Goal: Task Accomplishment & Management: Complete application form

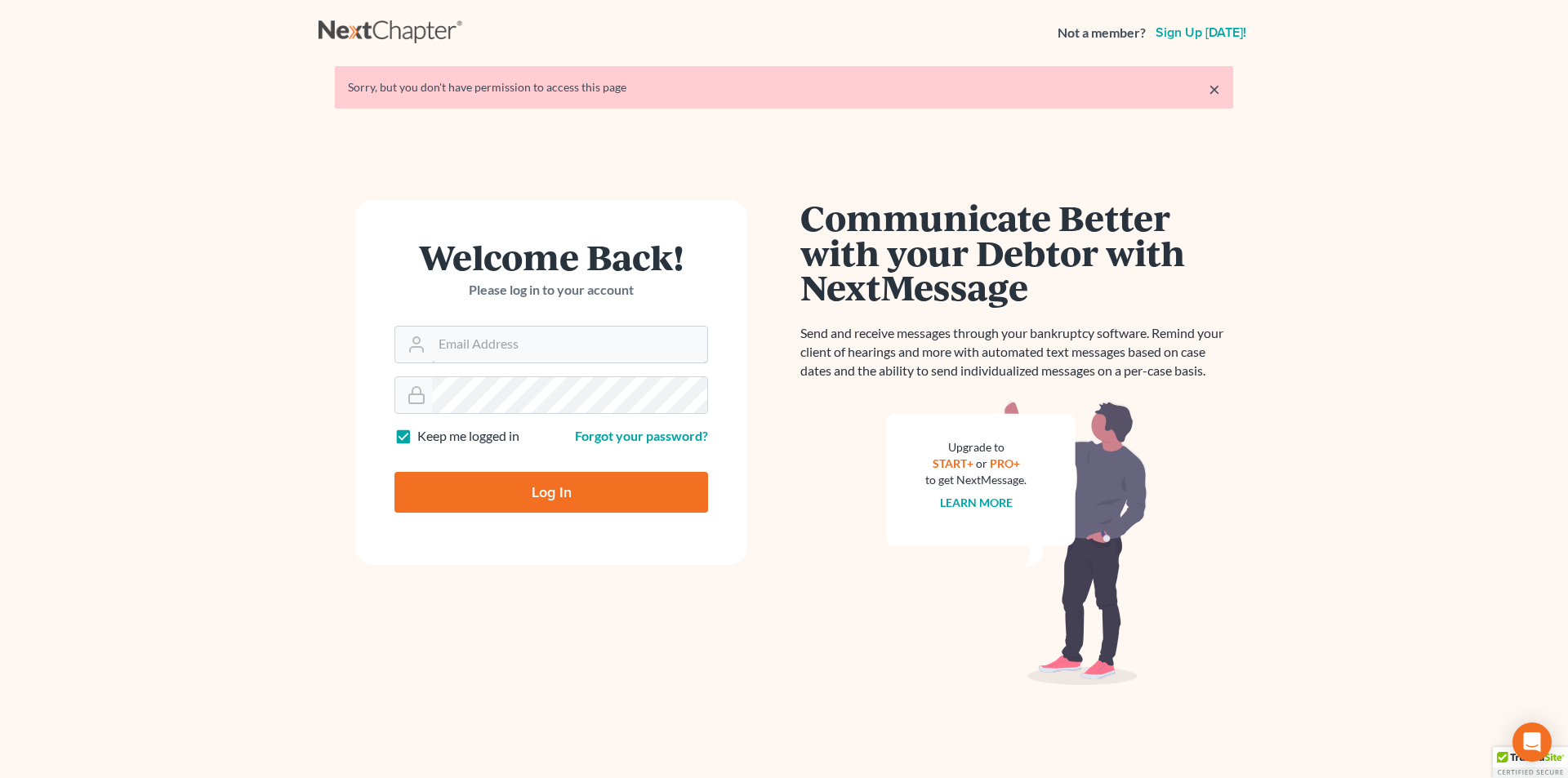
type input "donna@hollandlaw970.com"
click at [571, 494] on input "Log In" at bounding box center [550, 492] width 314 height 41
type input "Thinking..."
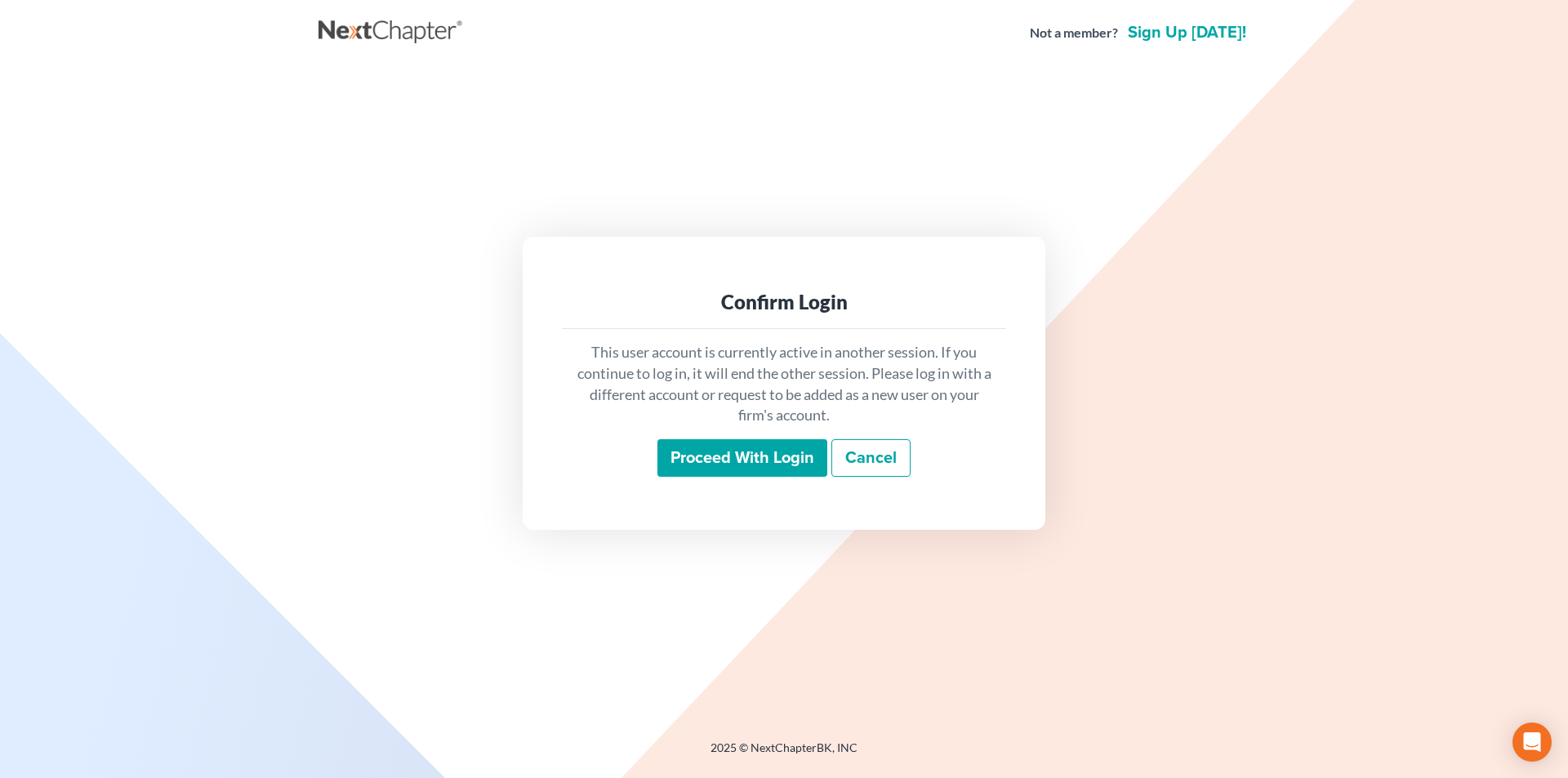
click at [723, 461] on input "Proceed with login" at bounding box center [742, 458] width 170 height 38
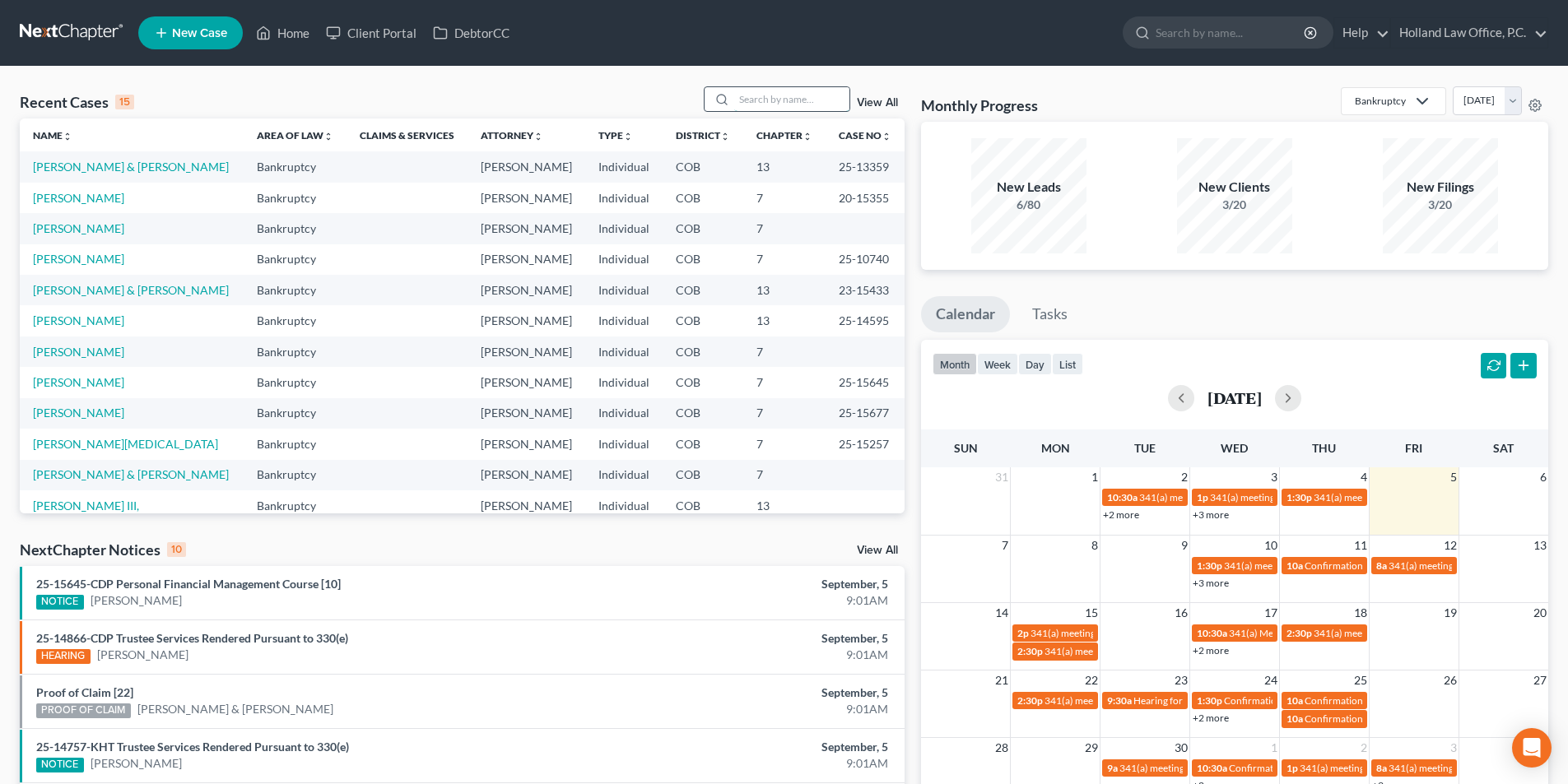
click at [790, 103] on input "search" at bounding box center [792, 99] width 115 height 24
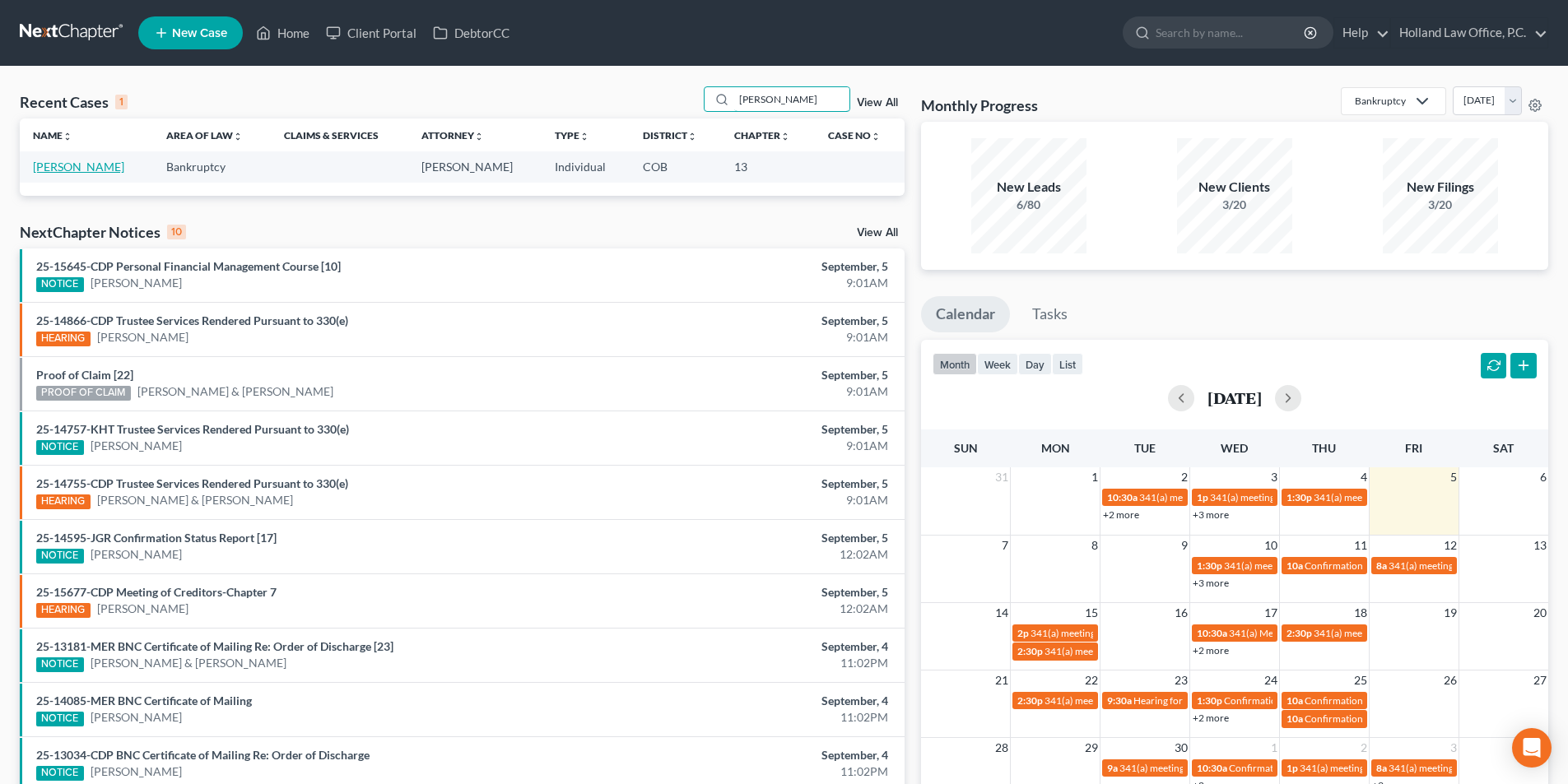
type input "[PERSON_NAME]"
click at [89, 168] on link "[PERSON_NAME]" at bounding box center [78, 167] width 91 height 14
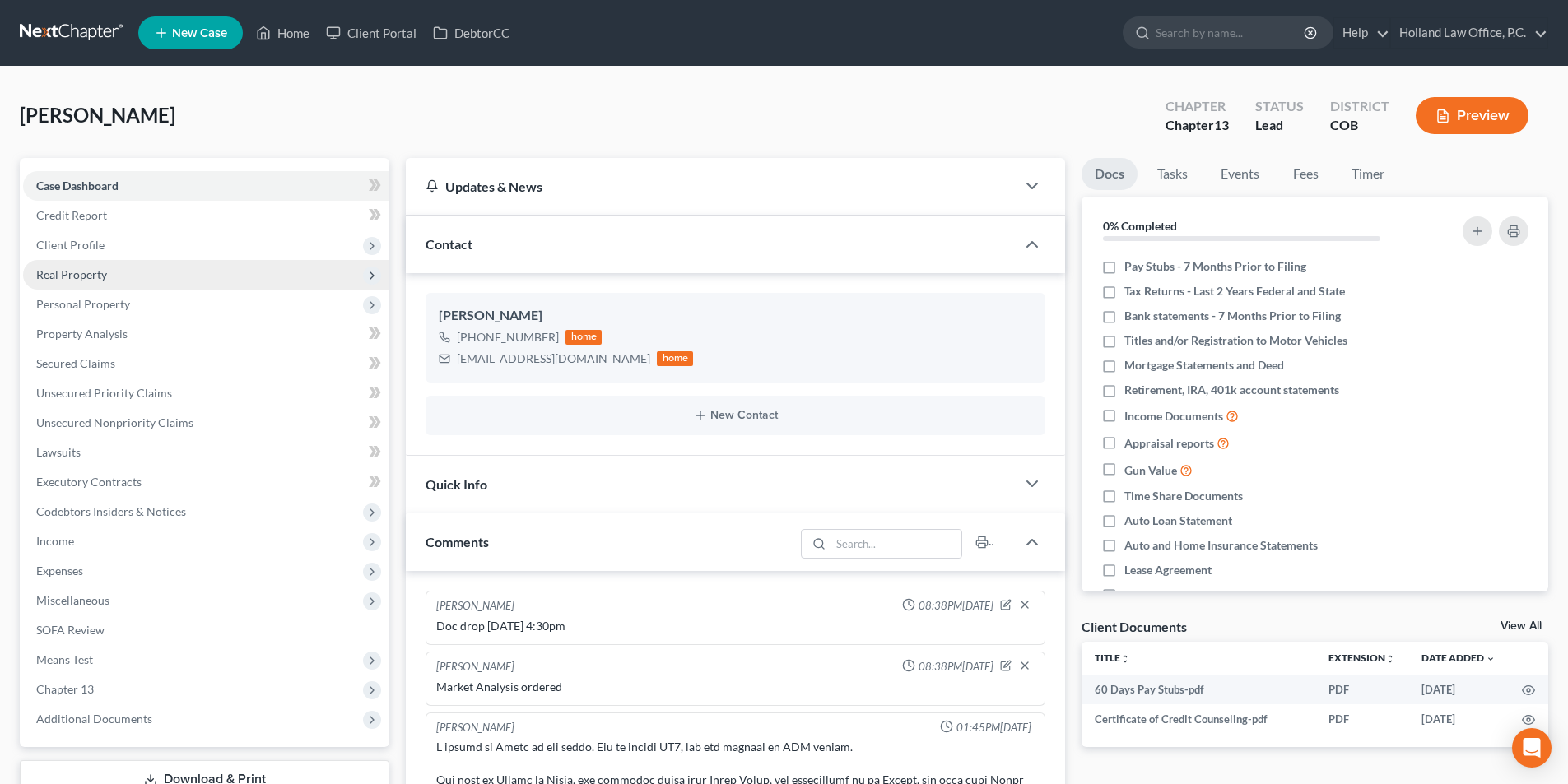
scroll to position [389, 0]
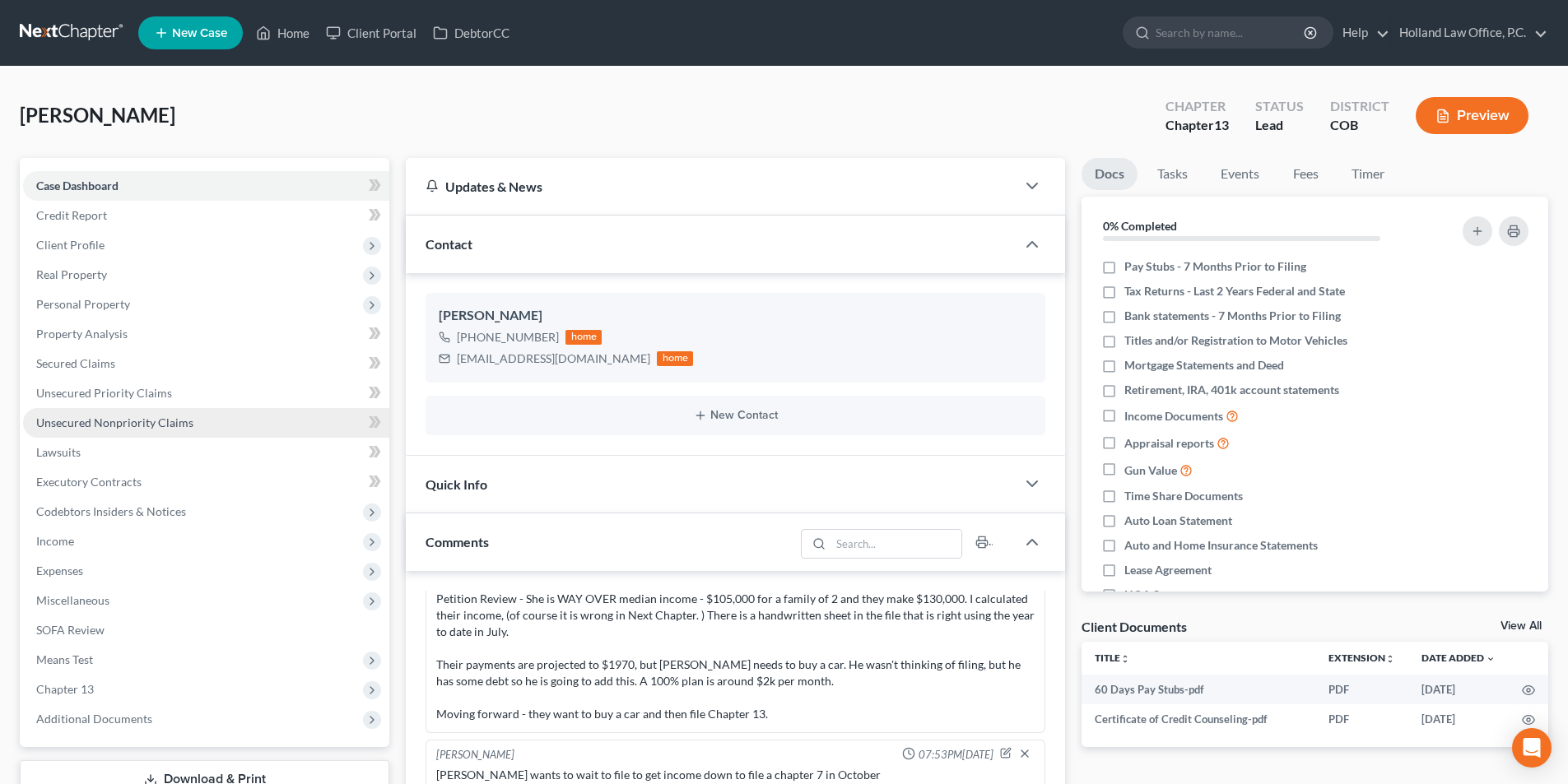
click at [140, 421] on span "Unsecured Nonpriority Claims" at bounding box center [114, 423] width 158 height 14
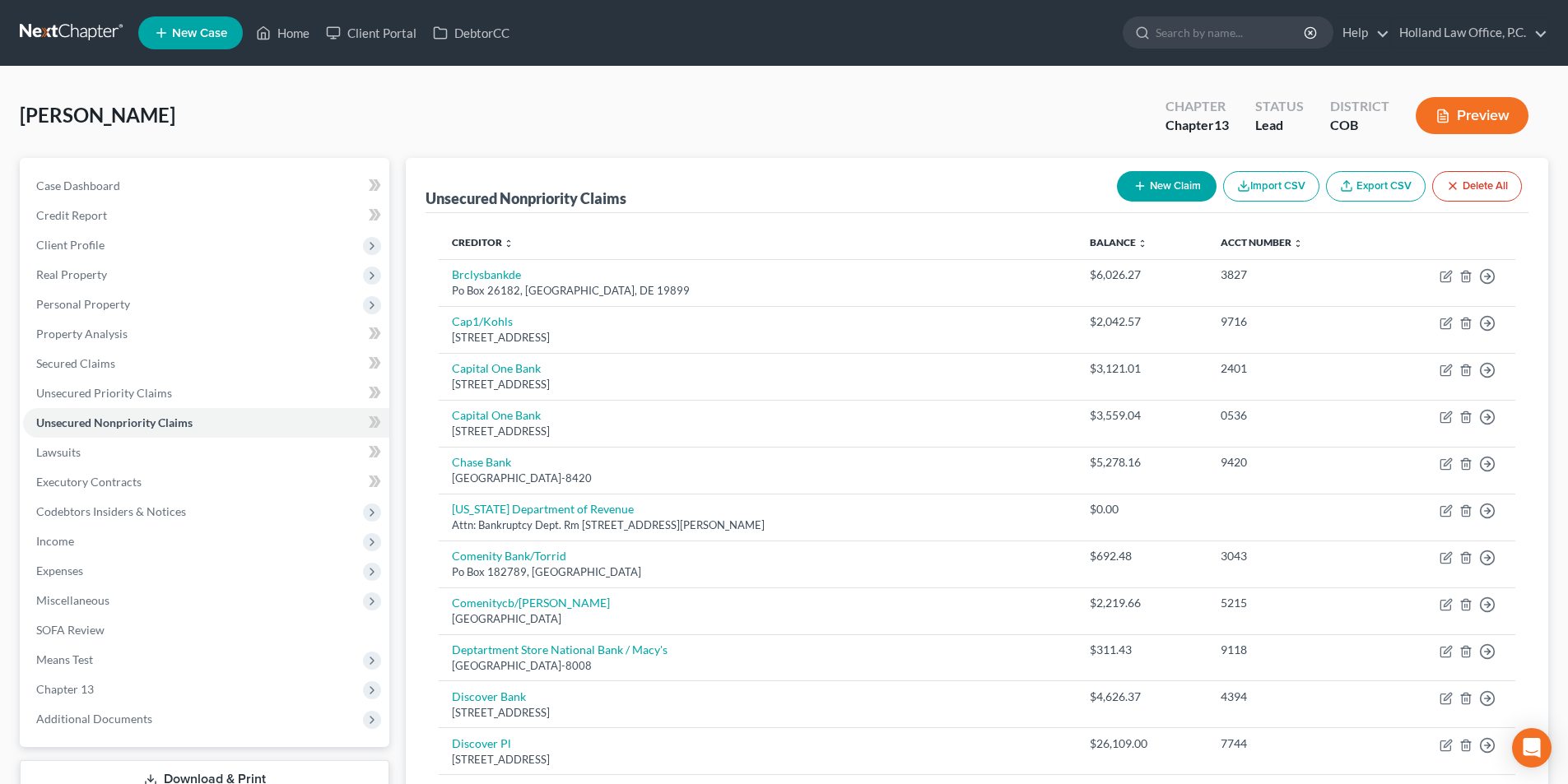
click at [1165, 187] on button "New Claim" at bounding box center [1166, 186] width 100 height 31
select select "0"
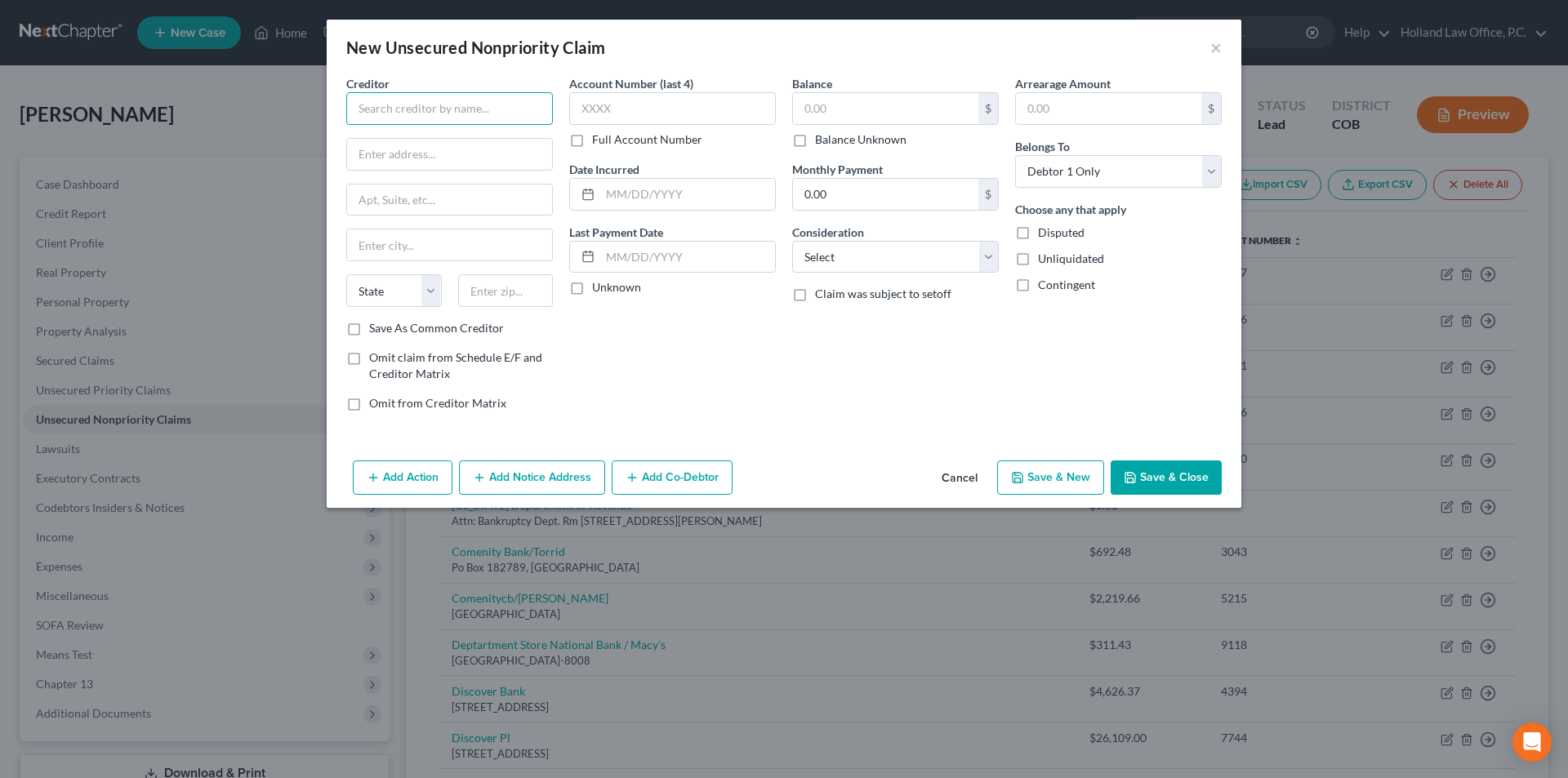
click at [489, 110] on input "text" at bounding box center [449, 108] width 206 height 33
click at [478, 138] on div "Xfinity - Comcast" at bounding box center [444, 137] width 170 height 16
type input "Xfinity - Comcast"
type input "PO Box 60533"
type input "City Of Industry"
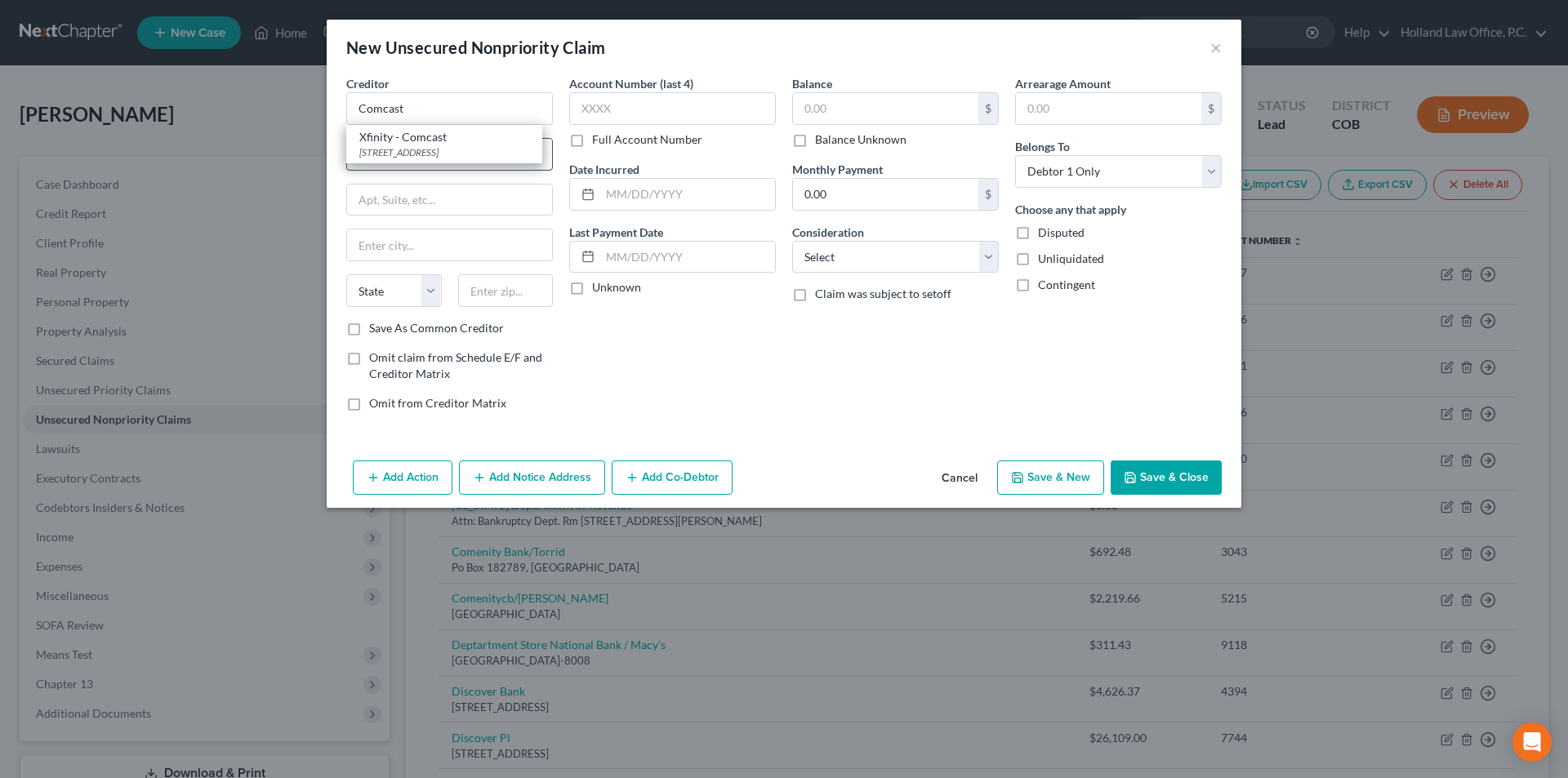
select select "4"
type input "91716-0533"
click at [883, 253] on select "Select Cable / Satellite Services Collection Agency Credit Card Debt Debt Couns…" at bounding box center [895, 257] width 206 height 33
select select "14"
click at [792, 241] on select "Select Cable / Satellite Services Collection Agency Credit Card Debt Debt Couns…" at bounding box center [895, 257] width 206 height 33
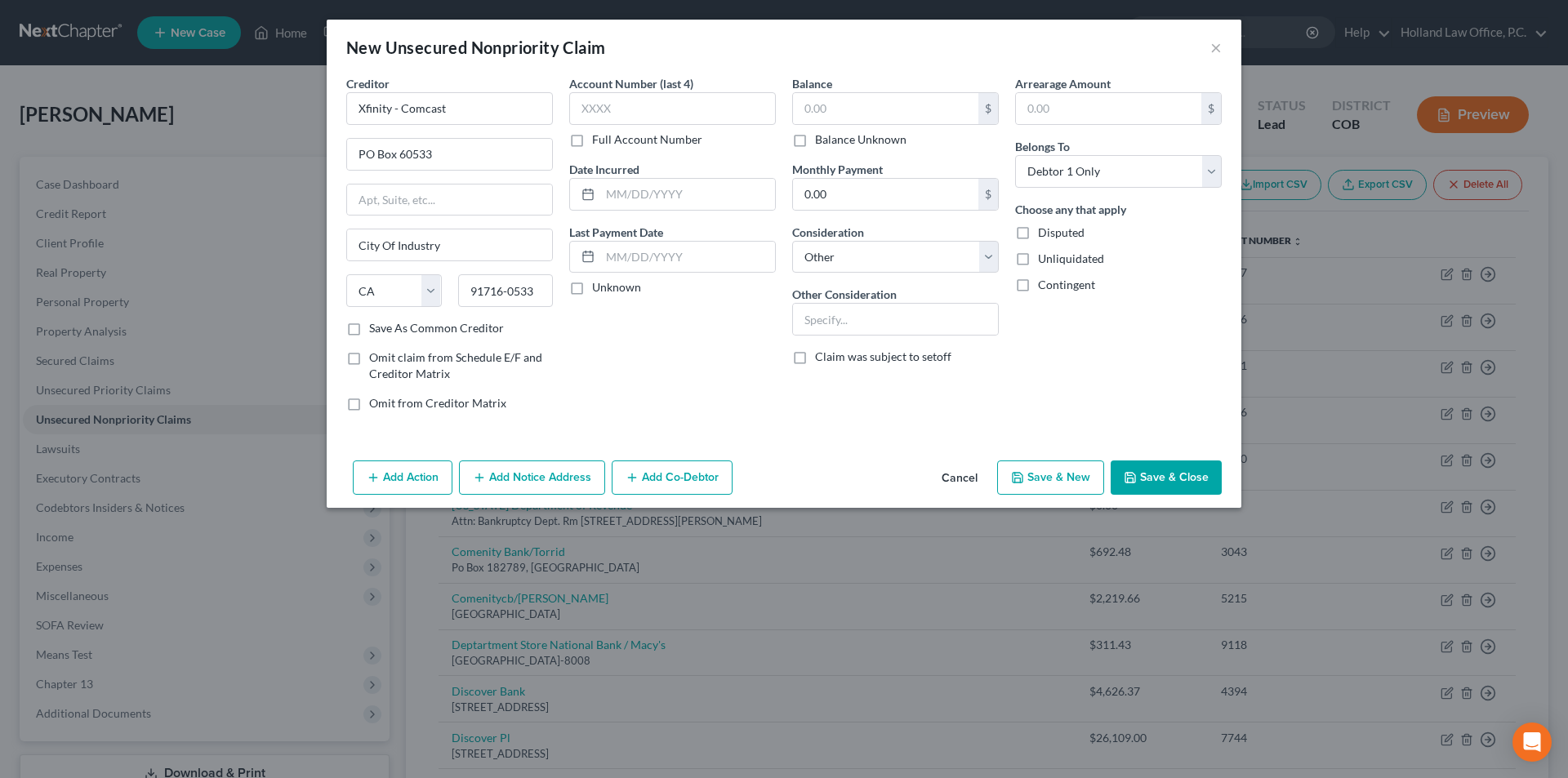
click at [1150, 476] on button "Save & Close" at bounding box center [1166, 477] width 111 height 34
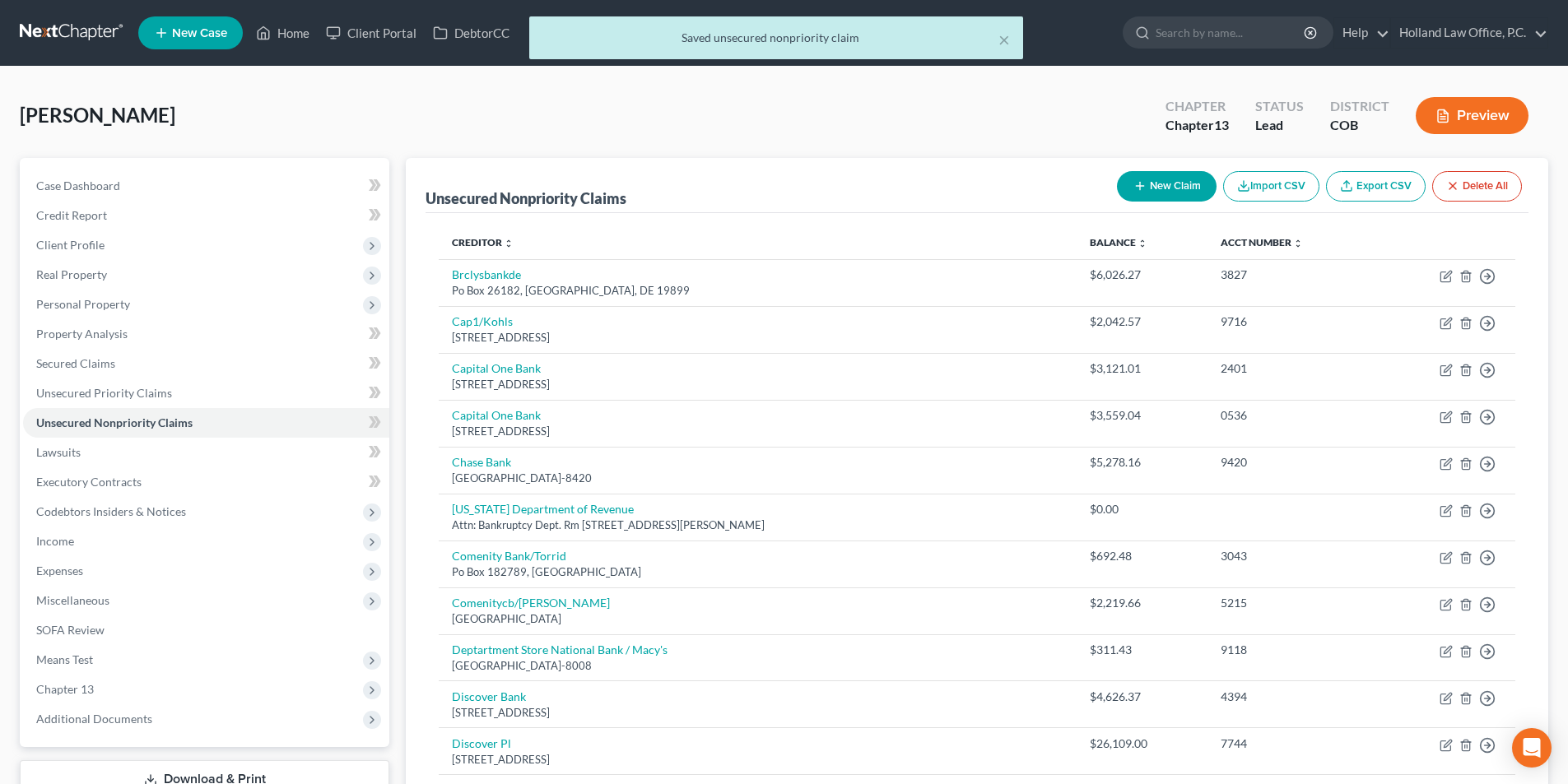
click at [1050, 104] on div "Shovlin, Patricia Upgraded Chapter Chapter 13 Status Lead District COB Preview" at bounding box center [784, 122] width 1528 height 72
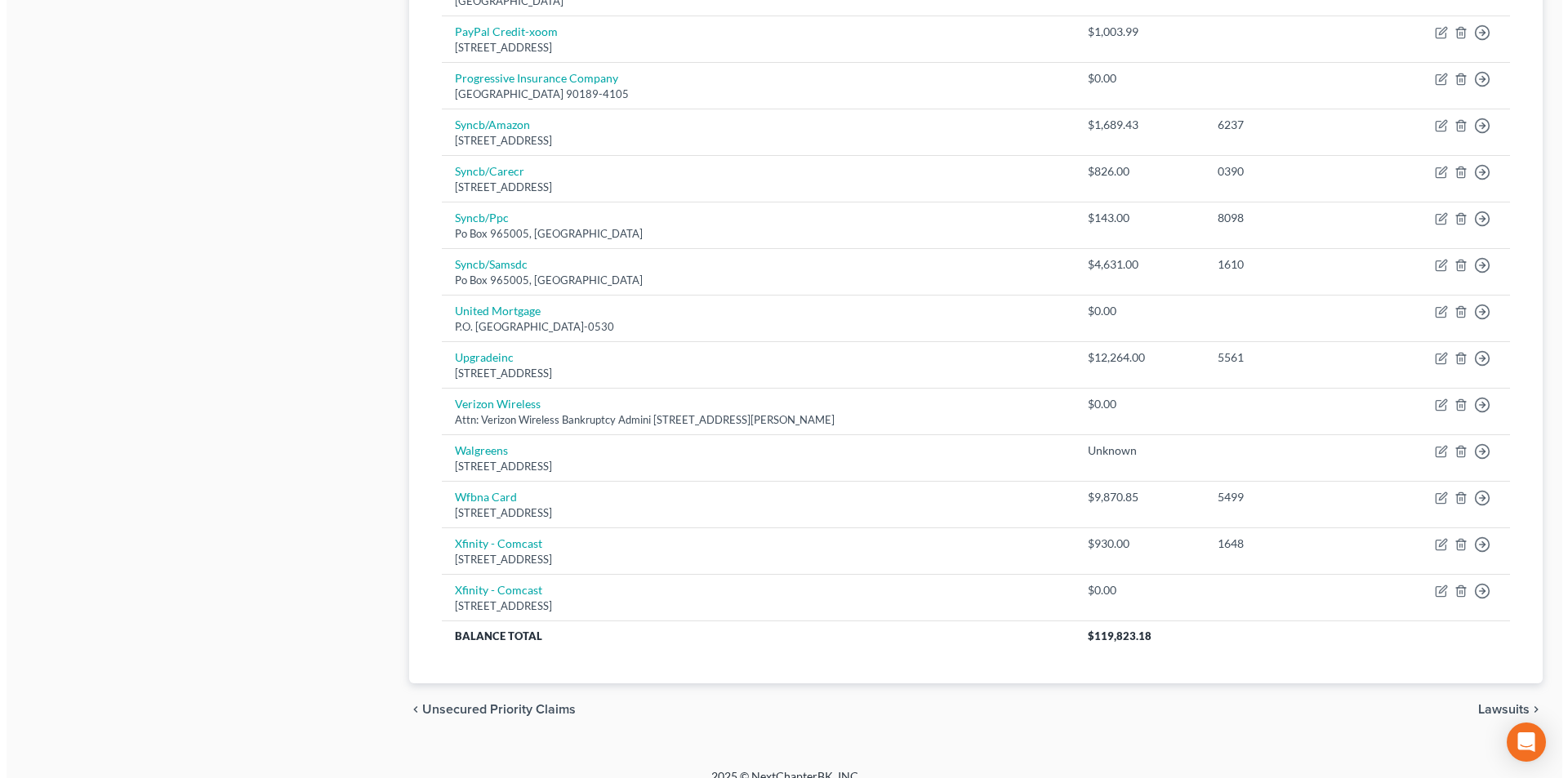
scroll to position [1051, 0]
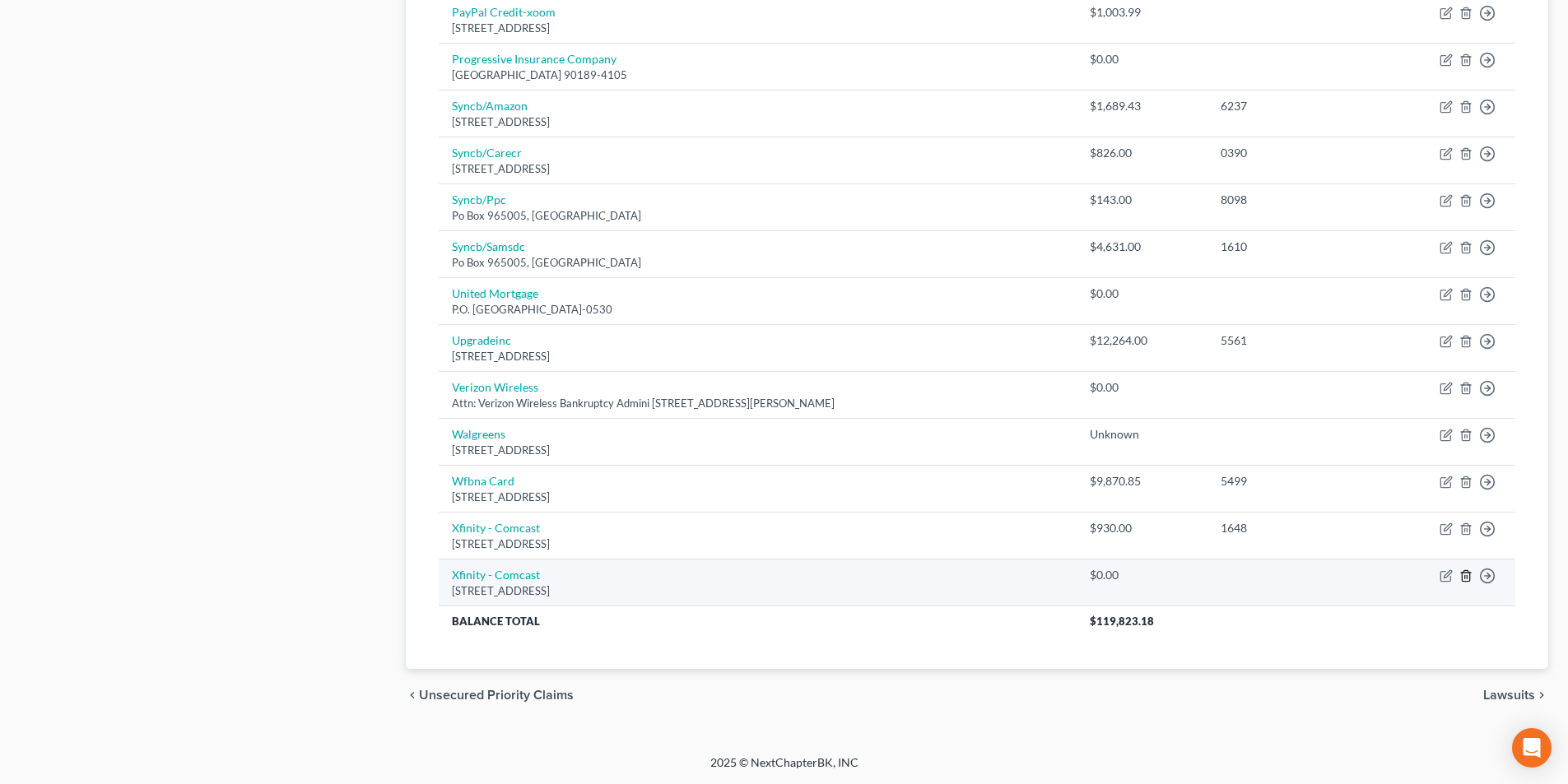
click at [1465, 580] on icon "button" at bounding box center [1466, 575] width 14 height 14
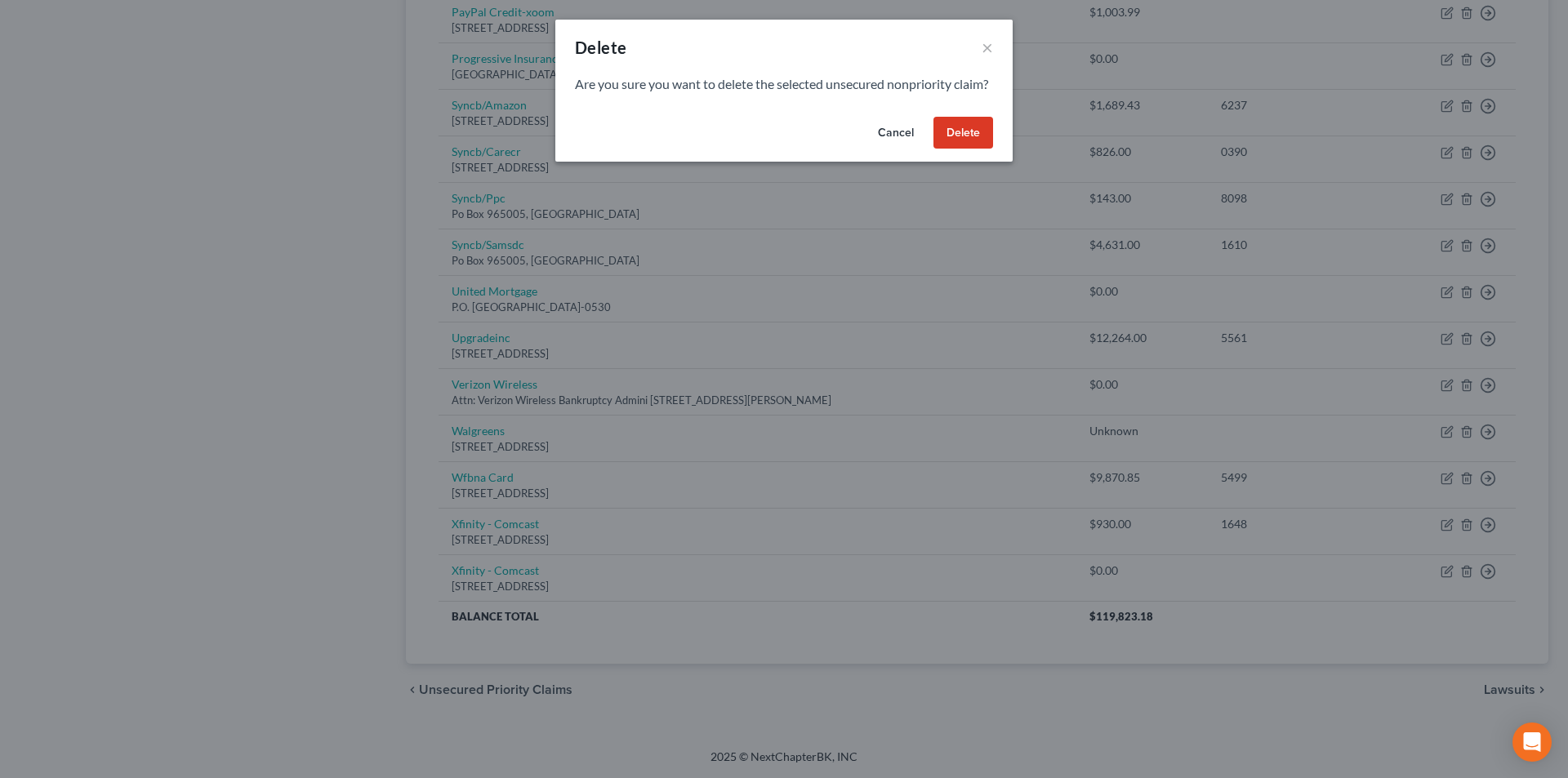
click at [954, 149] on button "Delete" at bounding box center [963, 133] width 60 height 33
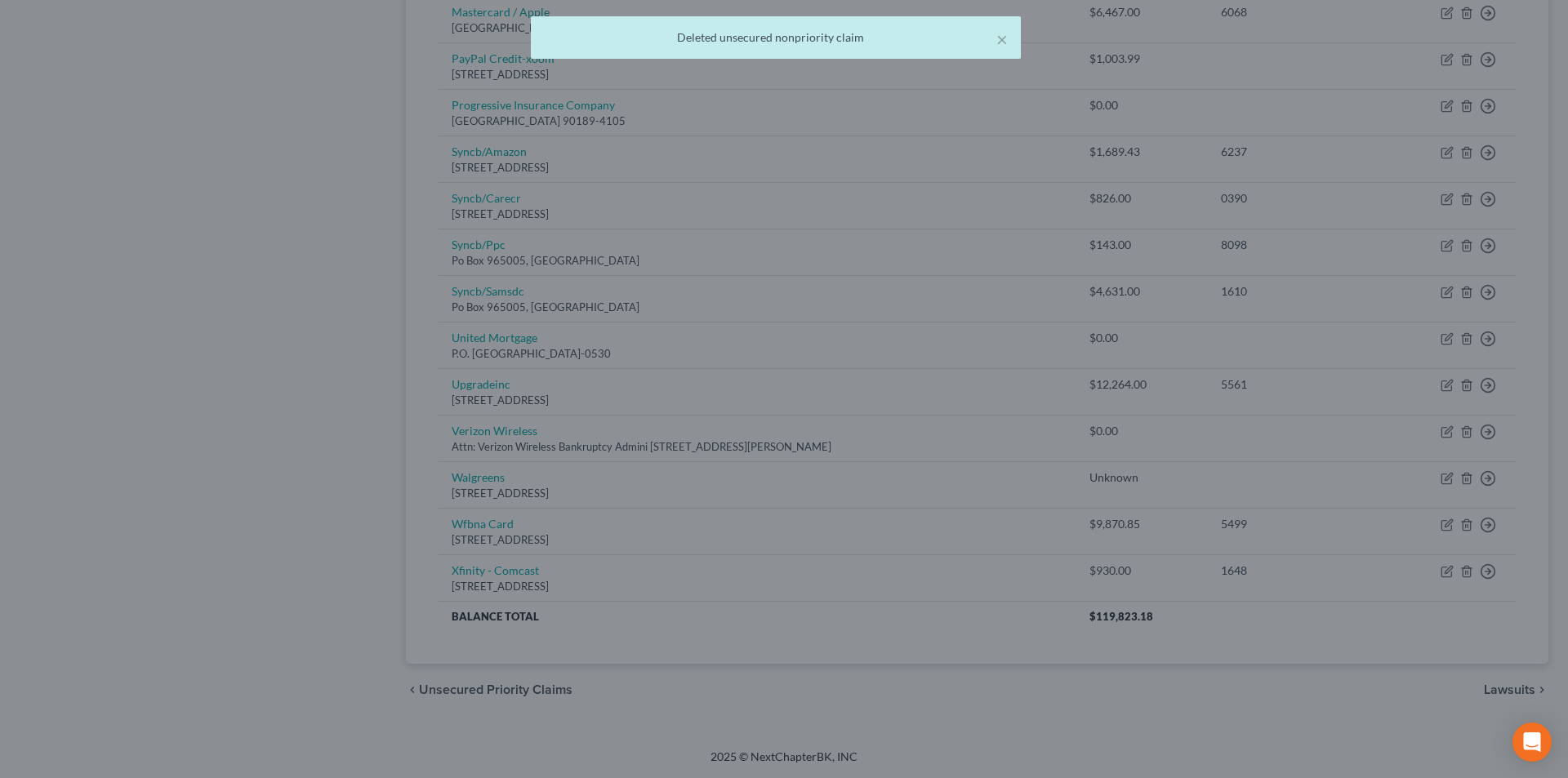
scroll to position [1005, 0]
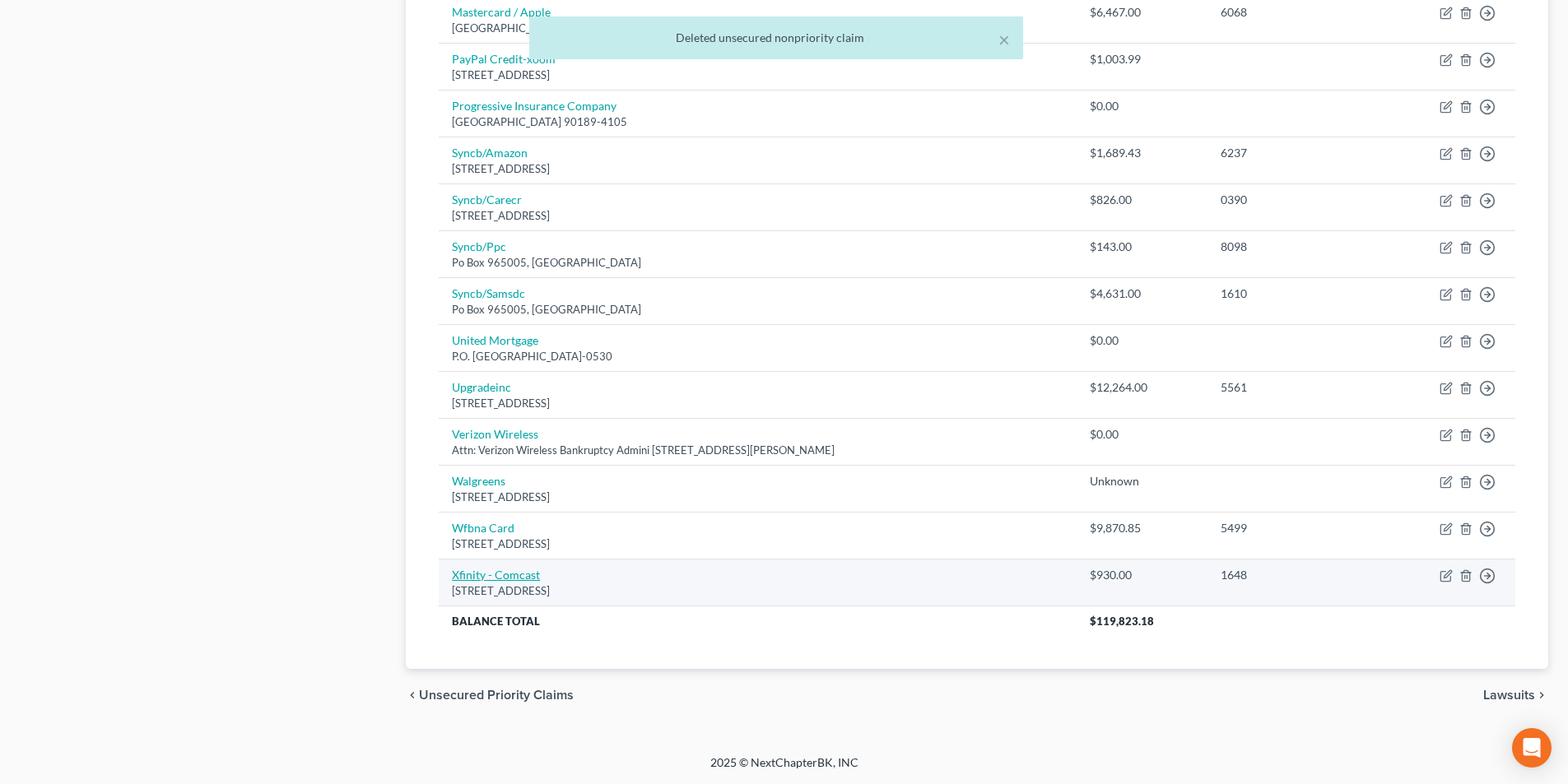
click at [494, 579] on link "Xfinity - Comcast" at bounding box center [496, 575] width 88 height 14
select select "4"
select select "14"
select select "0"
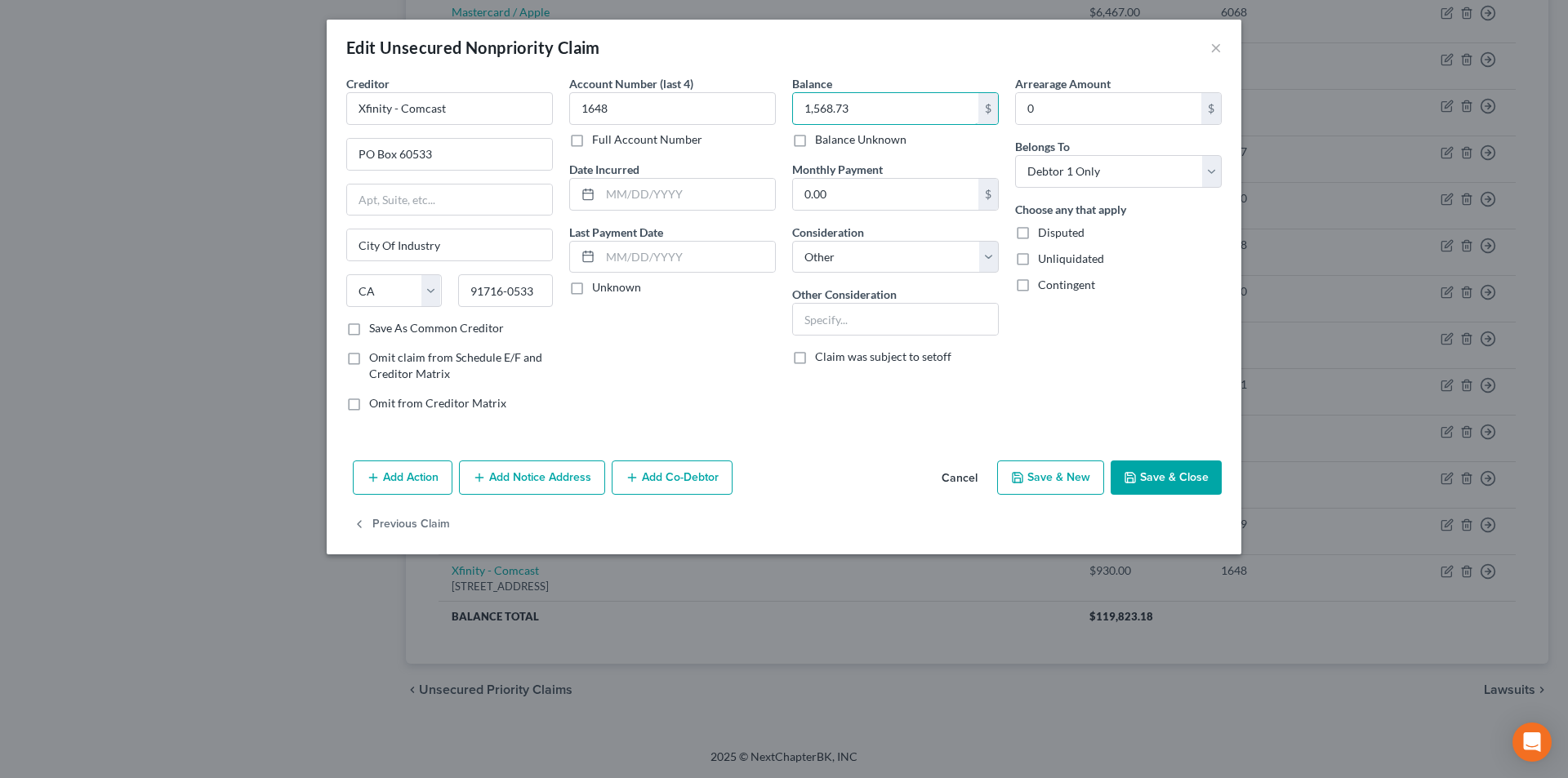
type input "1,568.73"
click at [497, 469] on button "Add Notice Address" at bounding box center [532, 477] width 147 height 34
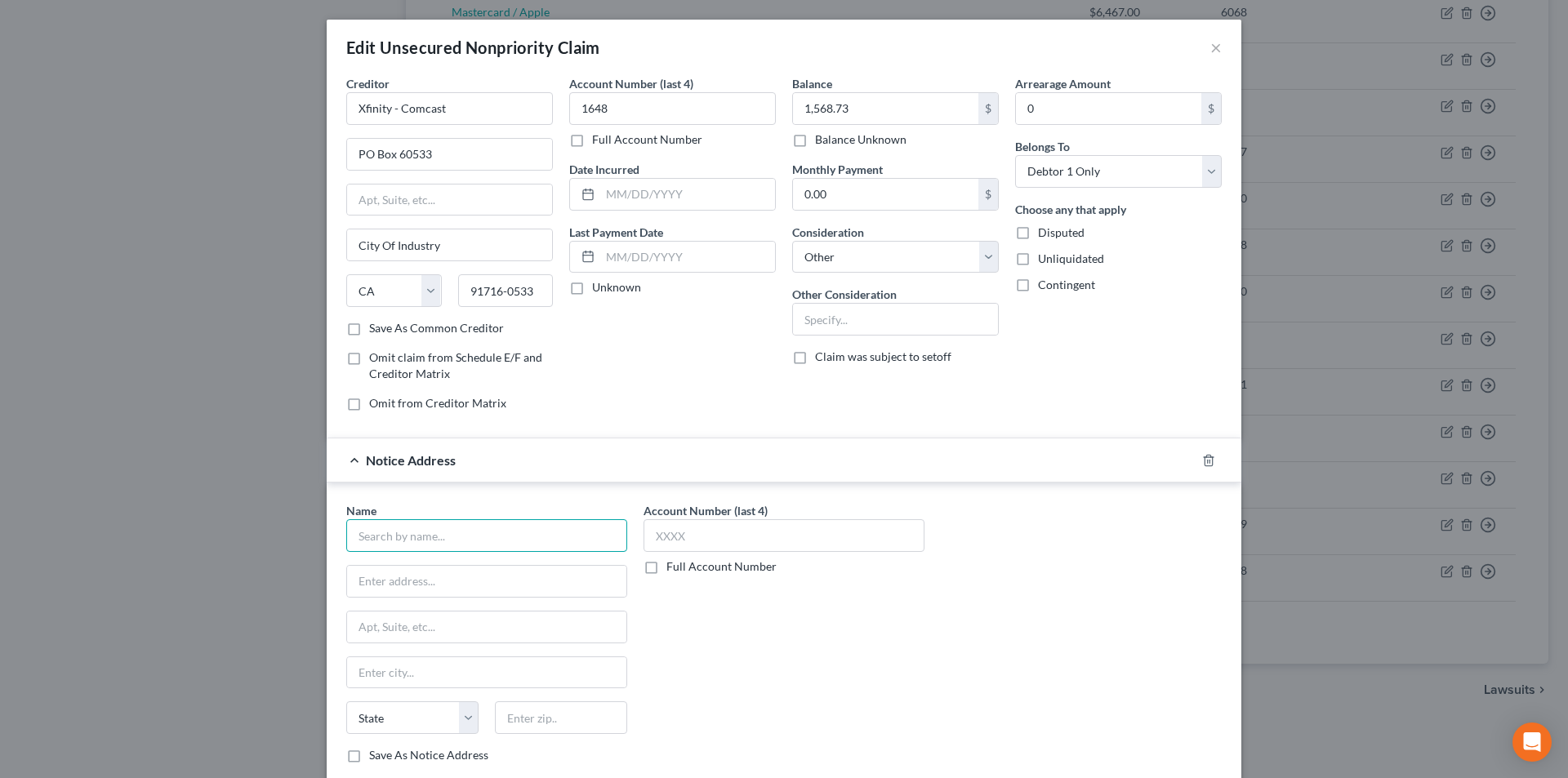
paste input "Harris & Harris, Ltd."
click at [372, 538] on input "Harris & Harris, Ltd." at bounding box center [487, 535] width 281 height 33
type input "Harris & Harris, Ltd."
click at [456, 584] on input "text" at bounding box center [486, 581] width 280 height 31
paste input "111 W. Jackson Blvd, Suite 650, Chicago, IL 60604"
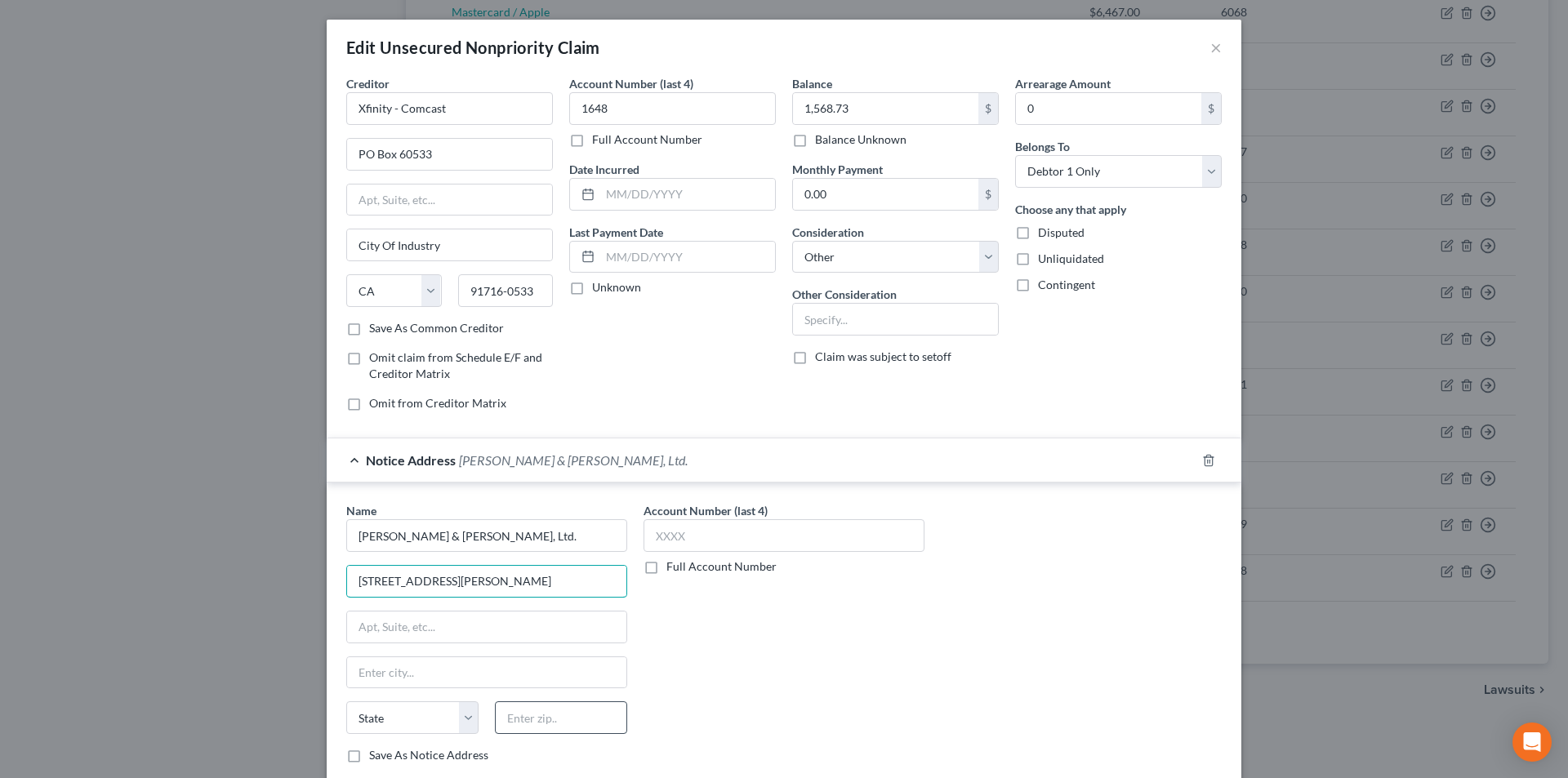
type input "111 W. Jackson Blvd, Suite 650, Chicago, IL 60604"
click at [575, 708] on input "text" at bounding box center [561, 717] width 132 height 33
type input "60601"
click at [740, 678] on div "Account Number (last 4) Full Account Number" at bounding box center [784, 639] width 298 height 274
type input "Chicago"
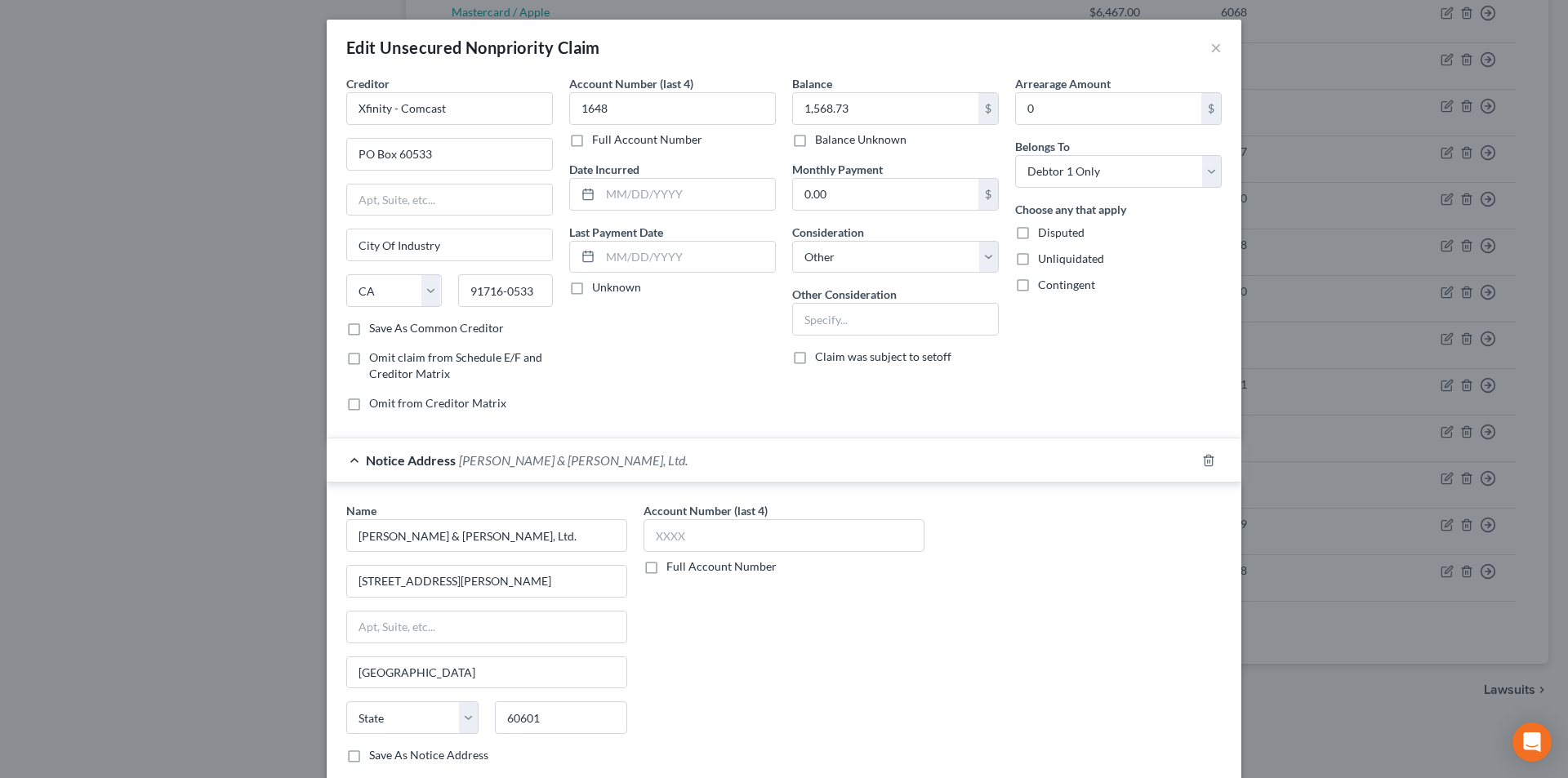
select select "14"
drag, startPoint x: 601, startPoint y: 583, endPoint x: 505, endPoint y: 588, distance: 96.1
click at [505, 588] on input "111 W. Jackson Blvd, Suite 650, Chicago, IL 60604" at bounding box center [486, 581] width 280 height 31
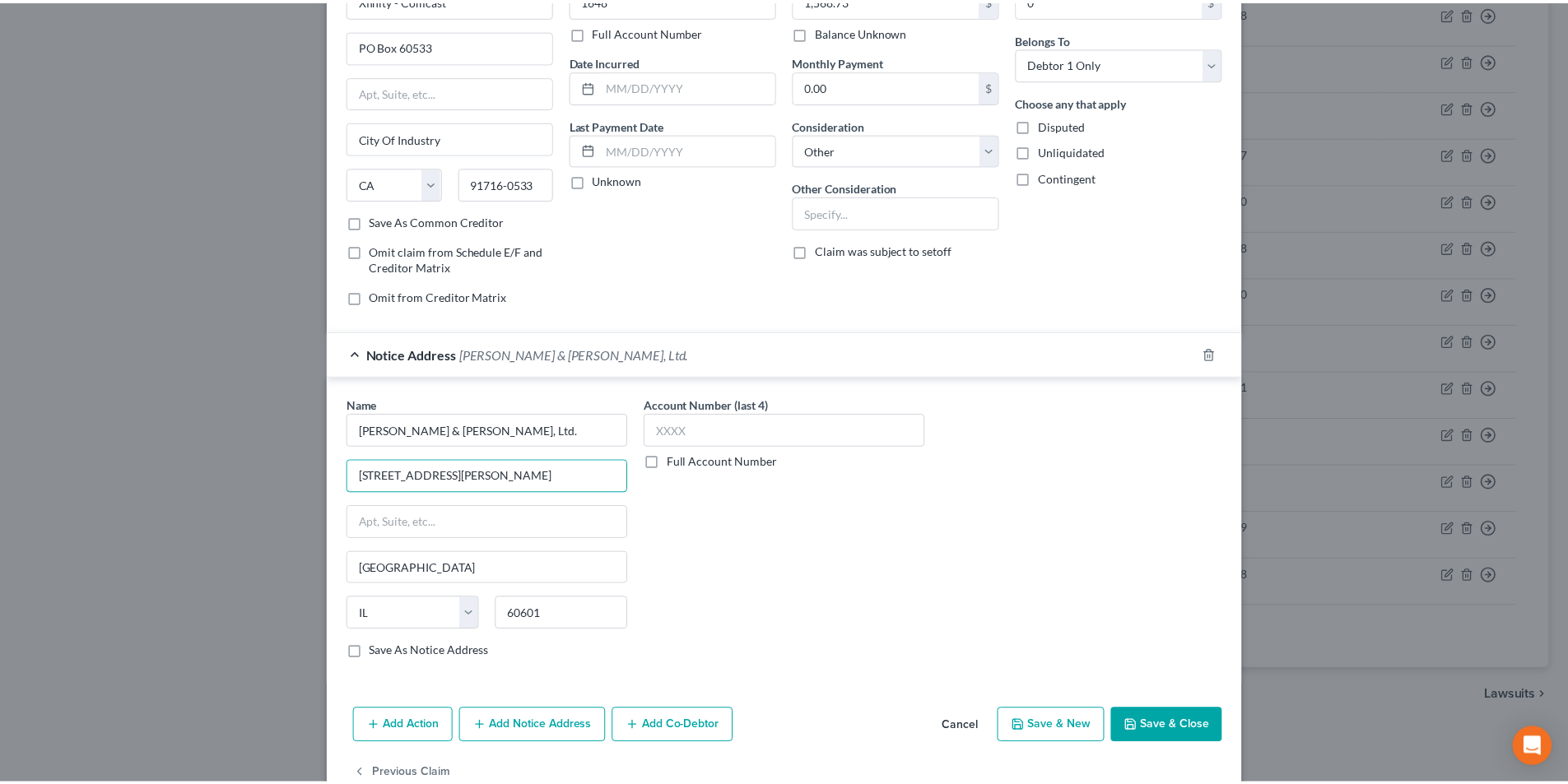
scroll to position [149, 0]
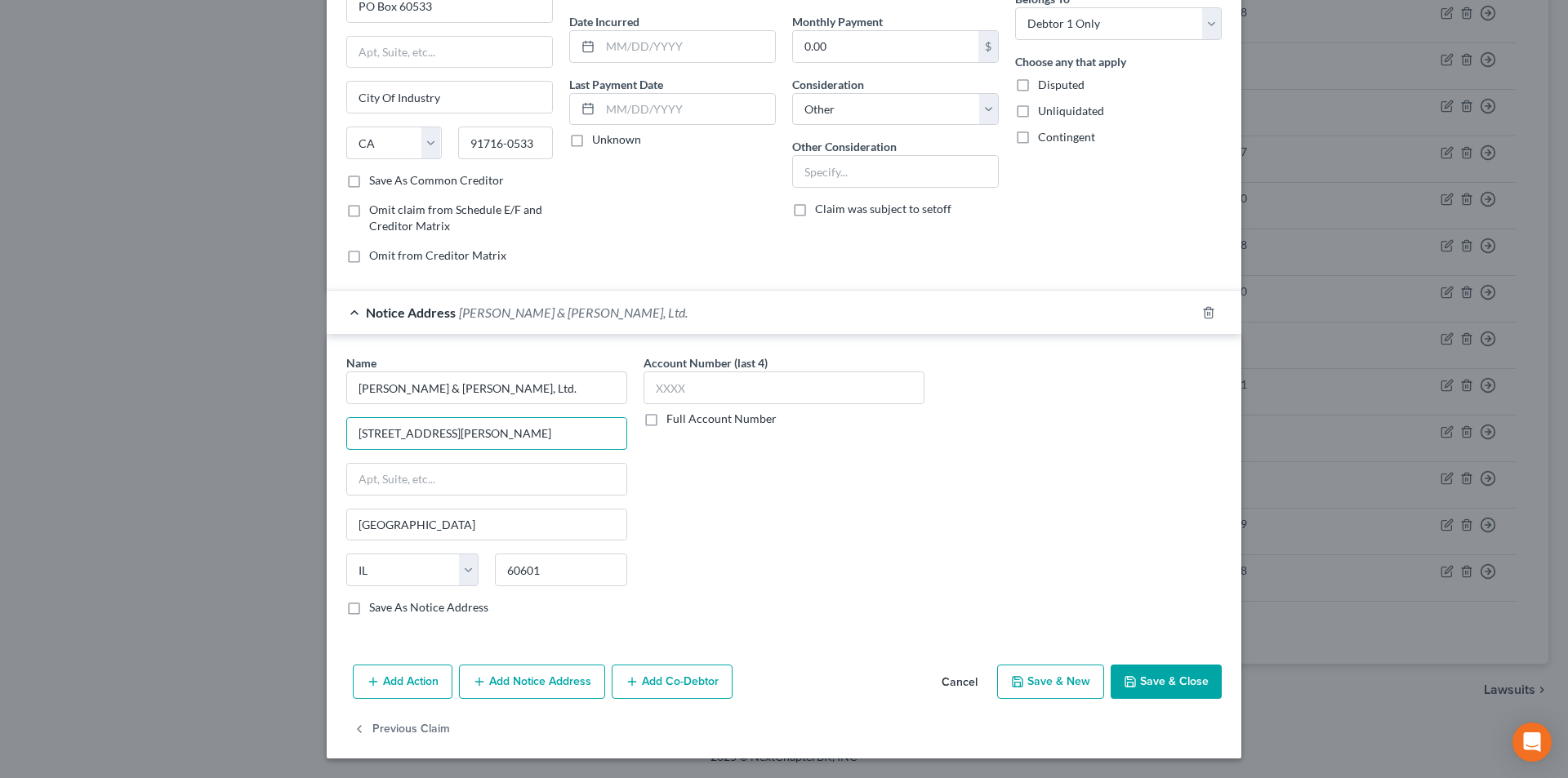
type input "111 W. Jackson Blvd, Suite 650"
click at [1133, 685] on button "Save & Close" at bounding box center [1166, 682] width 111 height 34
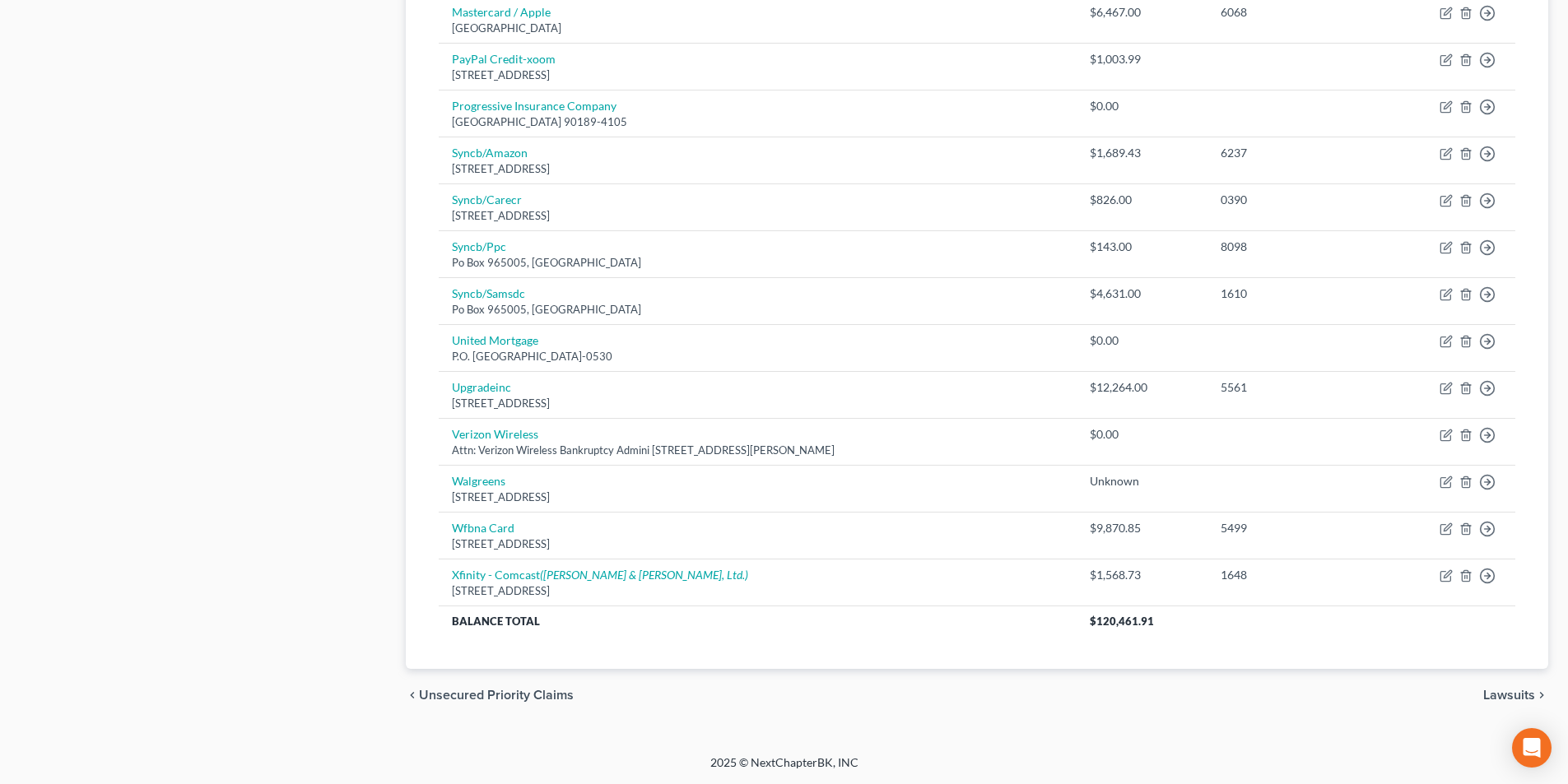
scroll to position [0, 0]
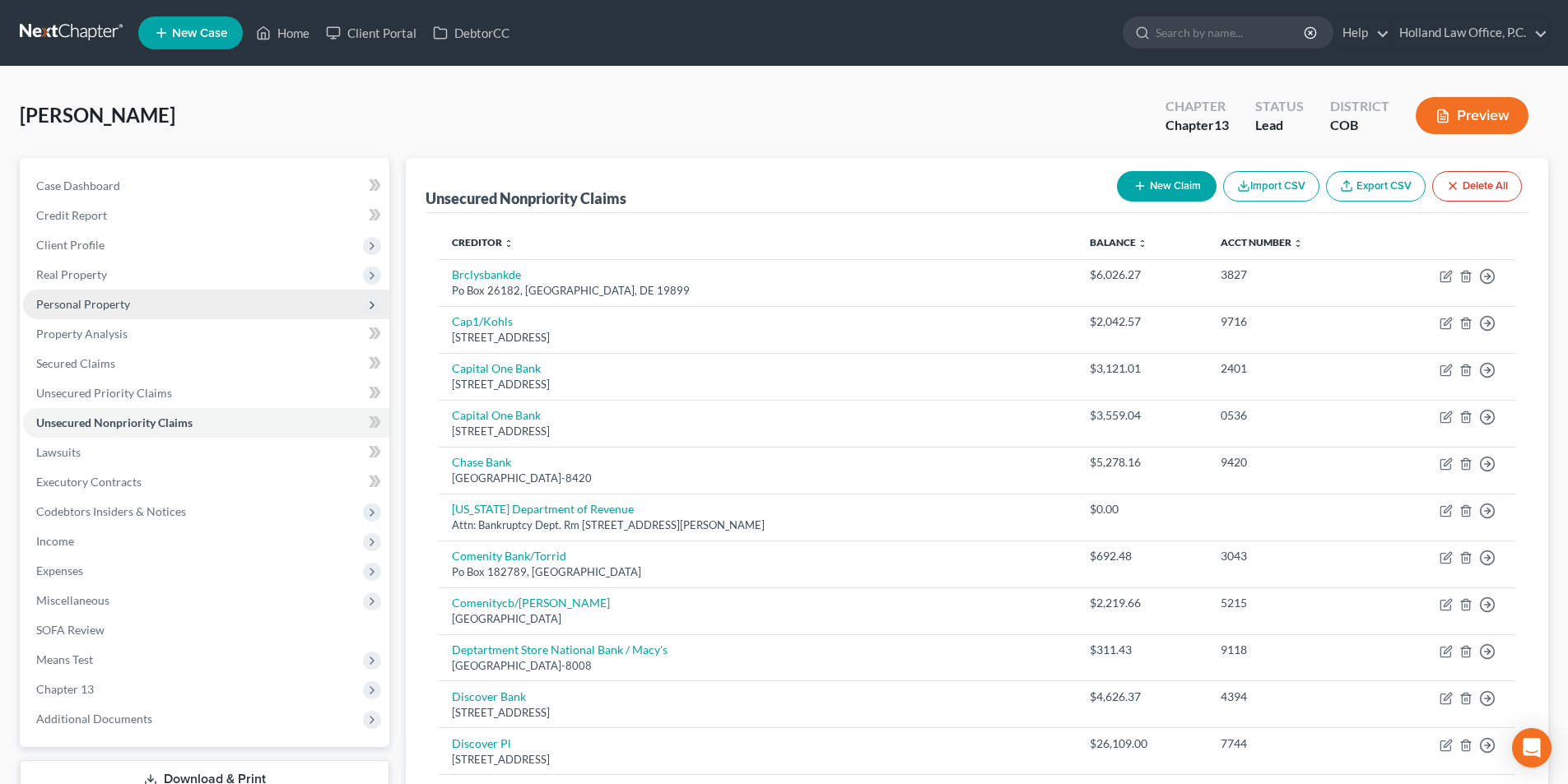
click at [82, 306] on span "Personal Property" at bounding box center [83, 304] width 94 height 14
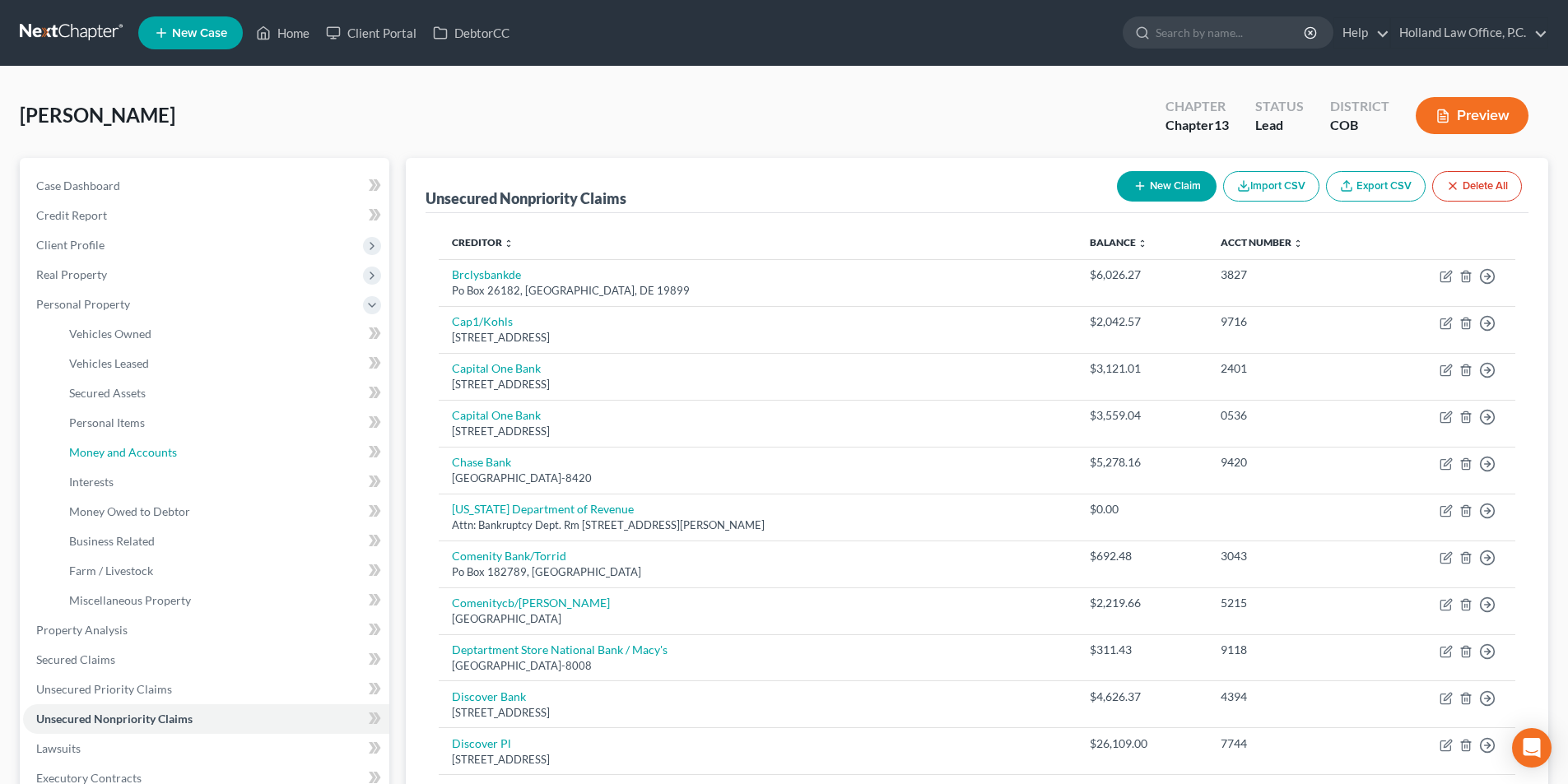
drag, startPoint x: 139, startPoint y: 458, endPoint x: 502, endPoint y: 445, distance: 363.2
click at [140, 458] on span "Money and Accounts" at bounding box center [123, 452] width 108 height 14
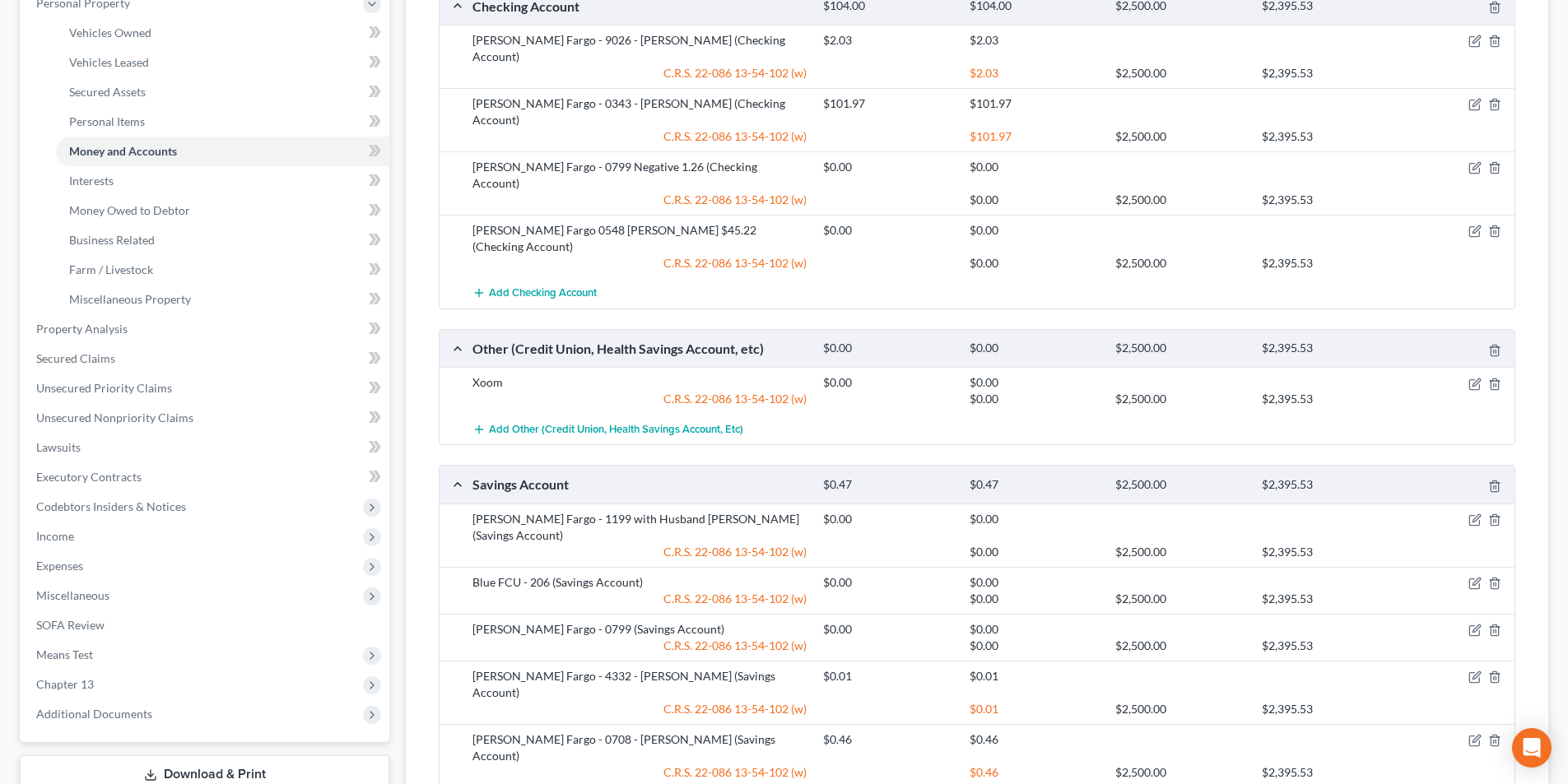
scroll to position [239, 0]
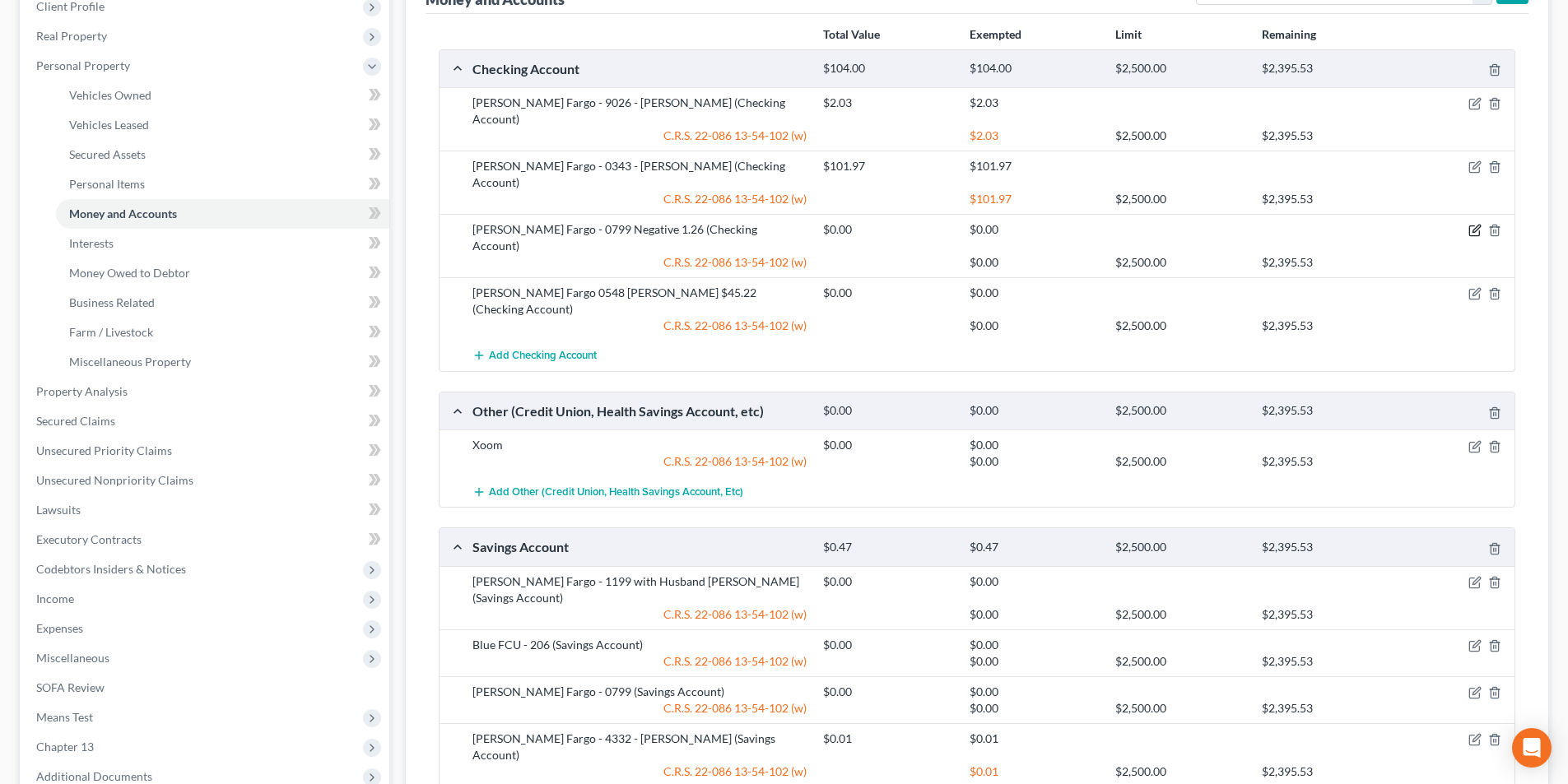
click at [1471, 224] on icon "button" at bounding box center [1475, 230] width 14 height 14
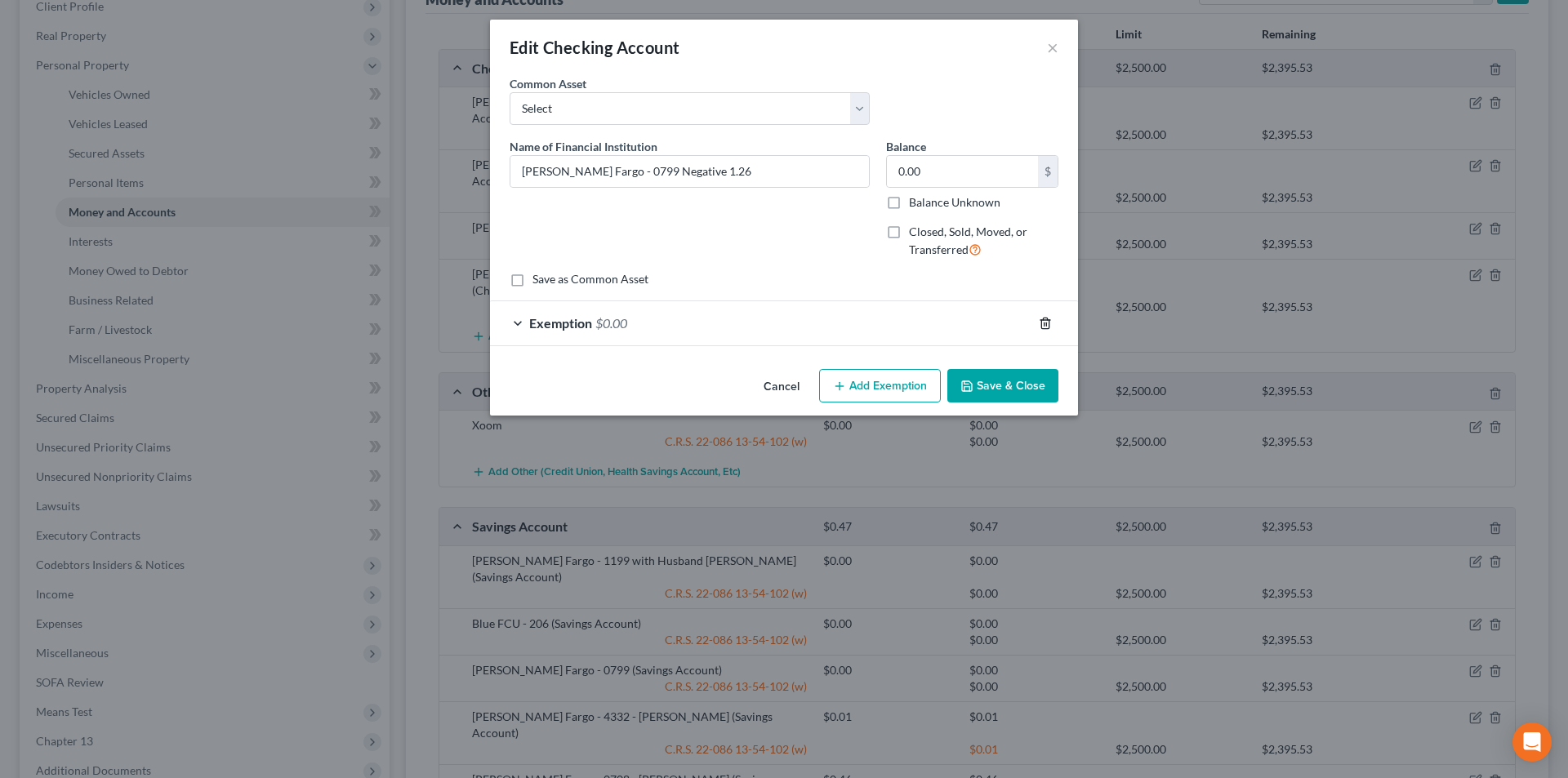
click at [1048, 322] on icon "button" at bounding box center [1045, 323] width 13 height 13
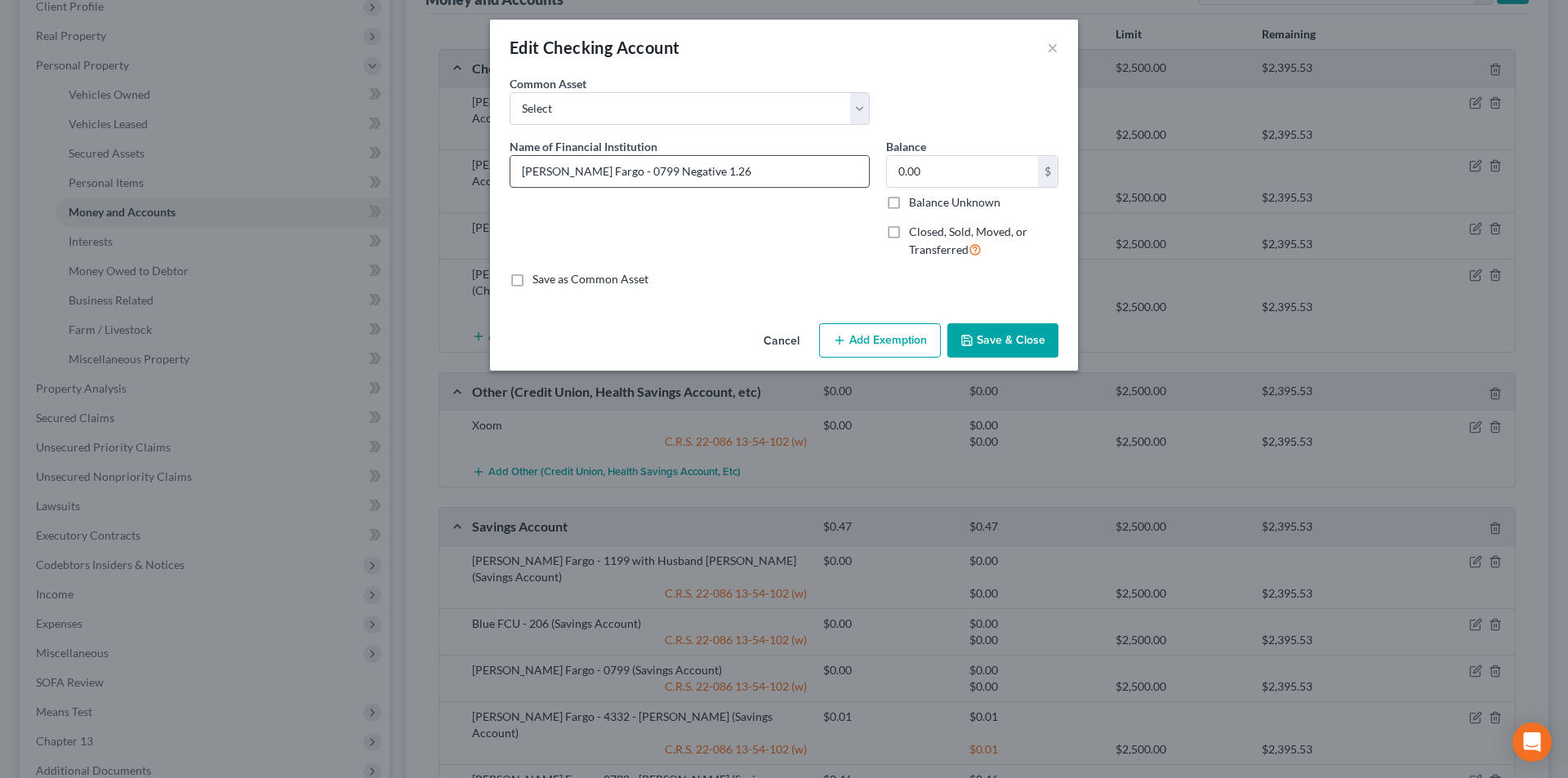
click at [708, 173] on input "Wells Fargo - 0799 Negative 1.26" at bounding box center [689, 171] width 358 height 31
click at [616, 173] on input "Wells Fargo - 0799 Negative 1.26" at bounding box center [689, 171] width 358 height 31
type input "[PERSON_NAME] Fargo - 0799 Closed Negative 1.26"
click at [909, 232] on label "Closed, Sold, Moved, or Transferred" at bounding box center [983, 240] width 149 height 35
click at [916, 232] on input "Closed, Sold, Moved, or Transferred" at bounding box center [921, 229] width 11 height 11
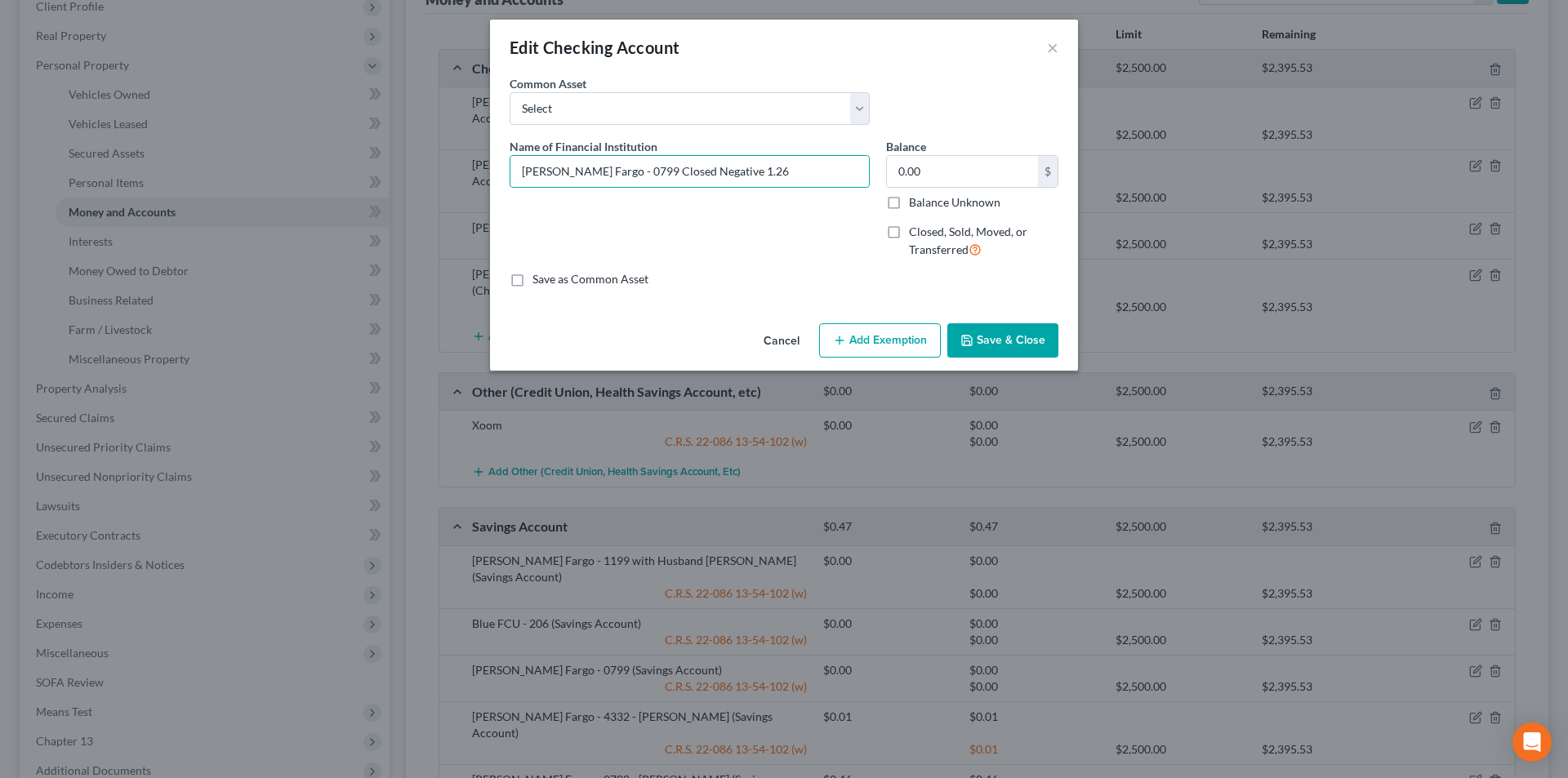
checkbox input "true"
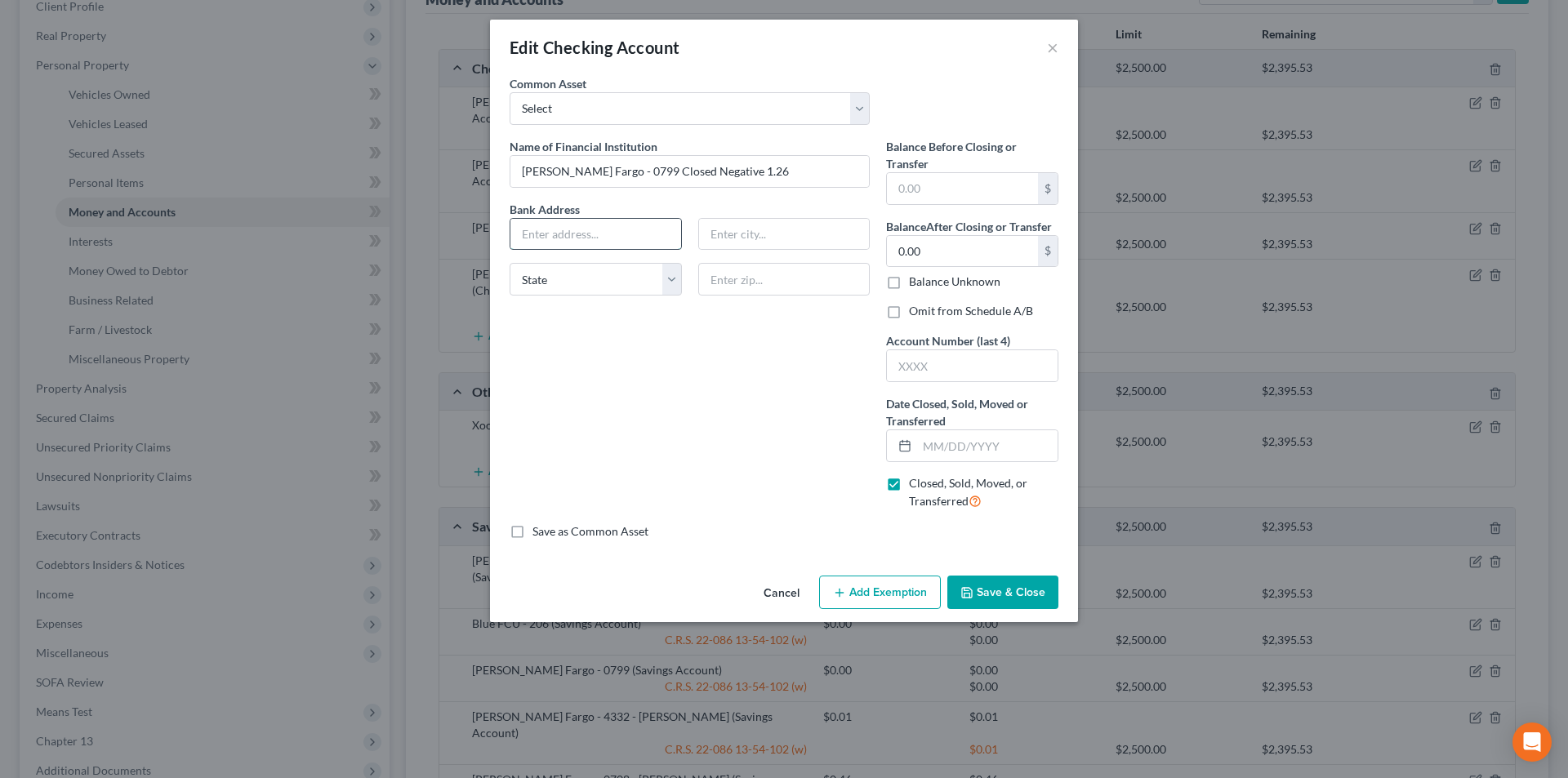
click at [571, 239] on input "text" at bounding box center [595, 234] width 171 height 31
type input "PO Box 6995"
click at [821, 347] on div "Name of Financial Institution * Wells Fargo - 0799 Closed Negative 1.26 Bank Ad…" at bounding box center [689, 330] width 376 height 385
click at [790, 290] on input "text" at bounding box center [784, 279] width 172 height 33
type input "97228"
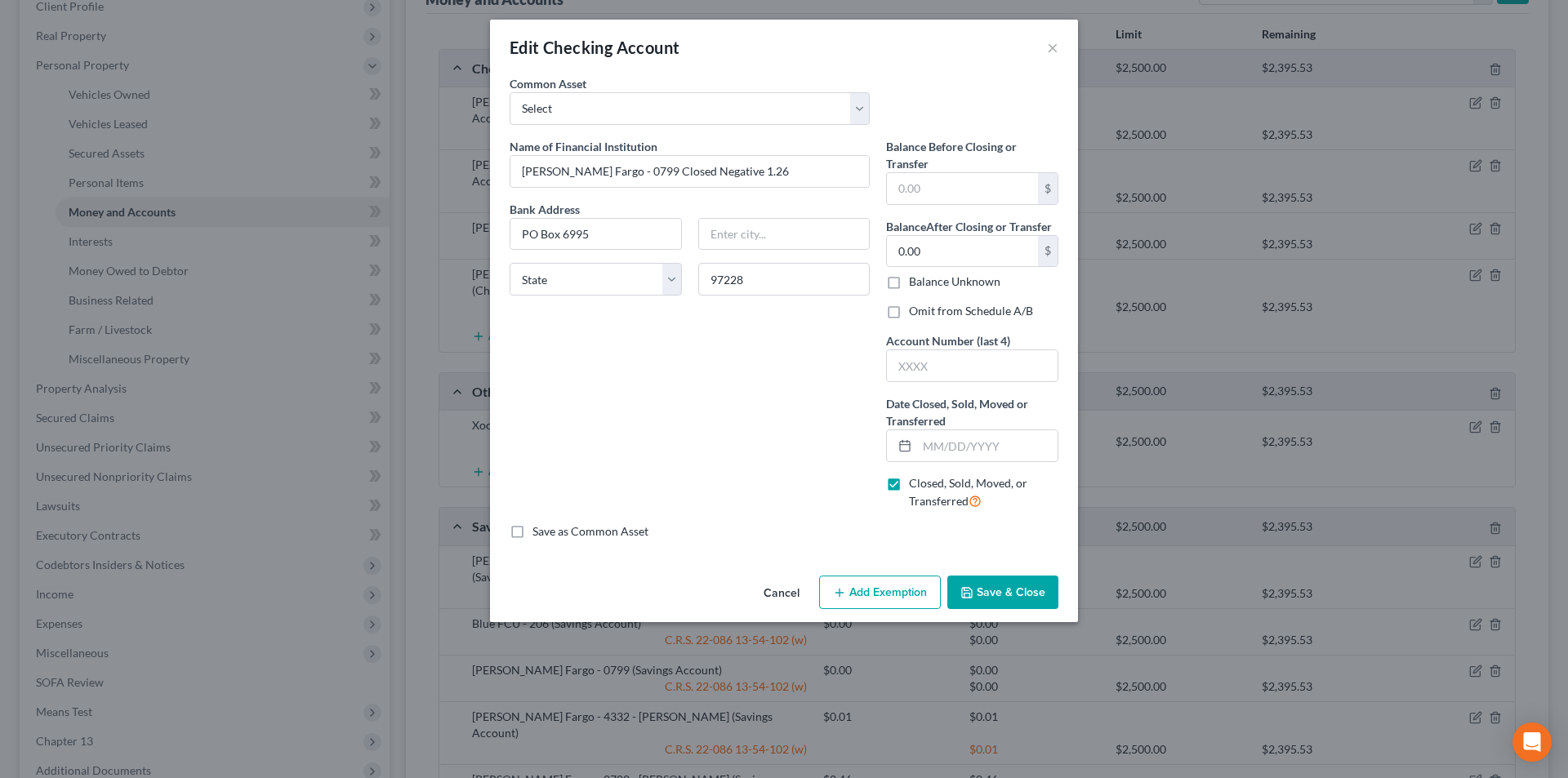
drag, startPoint x: 744, startPoint y: 388, endPoint x: 749, endPoint y: 375, distance: 13.9
click at [744, 386] on div "Name of Financial Institution * Wells Fargo - 0799 Closed Negative 1.26 Bank Ad…" at bounding box center [689, 330] width 376 height 385
type input "[GEOGRAPHIC_DATA]"
select select "38"
click at [772, 287] on input "97228" at bounding box center [784, 279] width 172 height 33
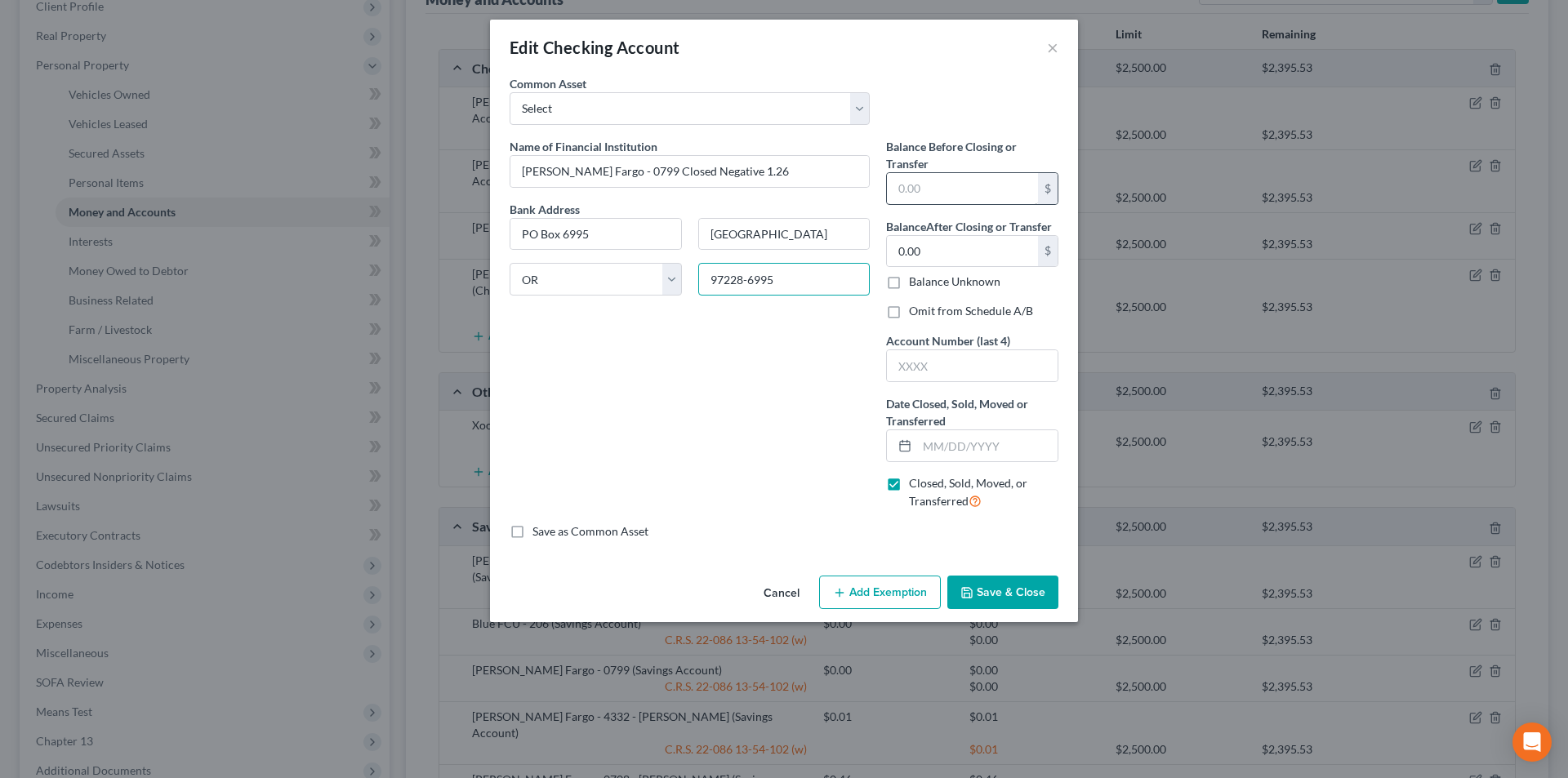
type input "97228-6995"
click at [954, 188] on input "text" at bounding box center [962, 188] width 151 height 31
click at [943, 444] on input "text" at bounding box center [986, 446] width 140 height 31
type input "8"
type input "[DATE]"
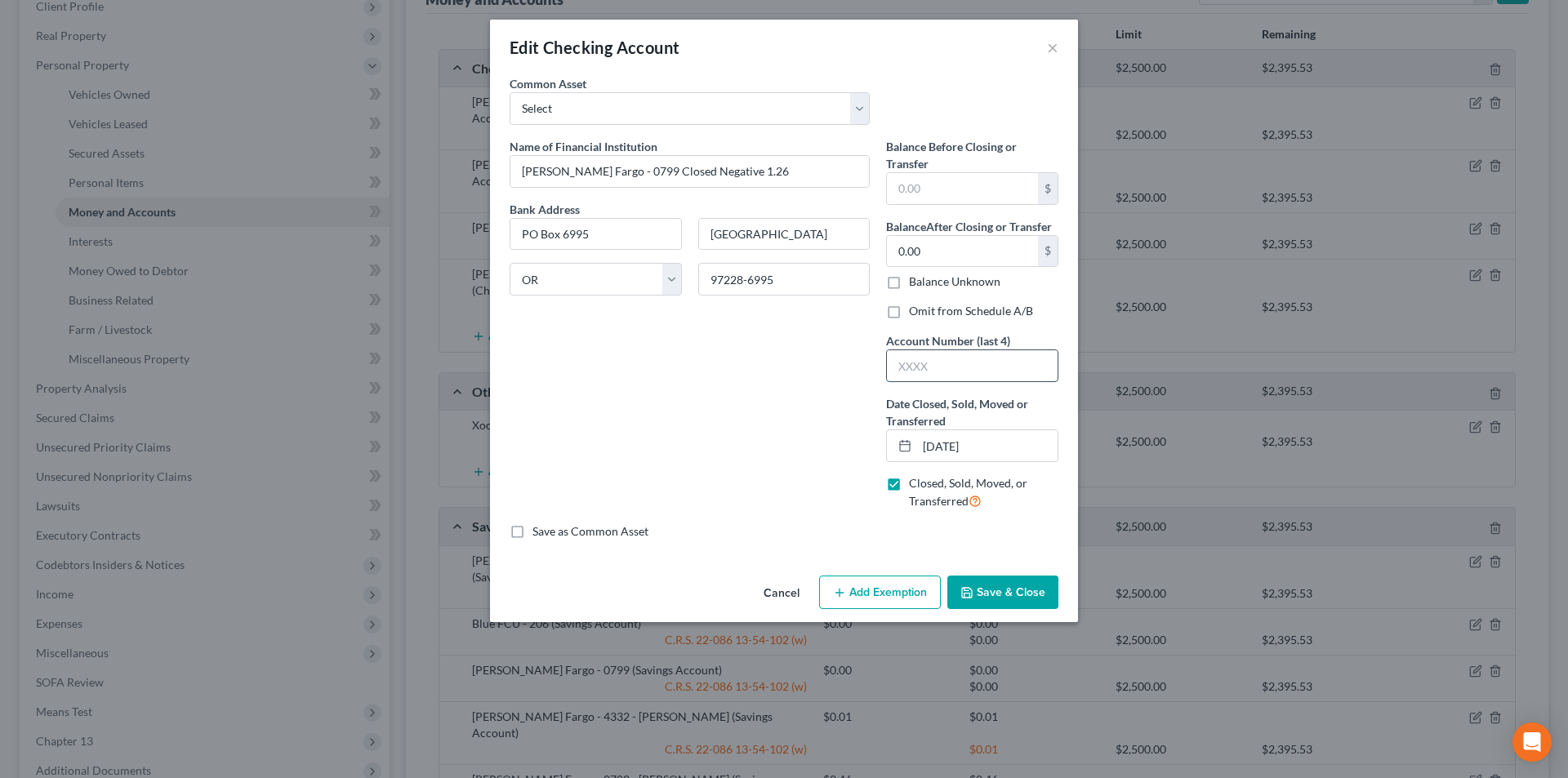
click at [955, 378] on input "text" at bounding box center [972, 365] width 171 height 31
type input "0799"
click at [858, 395] on div "Name of Financial Institution * Wells Fargo - 0799 Closed Negative 1.26 Bank Ad…" at bounding box center [689, 330] width 376 height 385
click at [926, 190] on input "text" at bounding box center [962, 188] width 151 height 31
drag, startPoint x: 934, startPoint y: 190, endPoint x: 892, endPoint y: 193, distance: 42.1
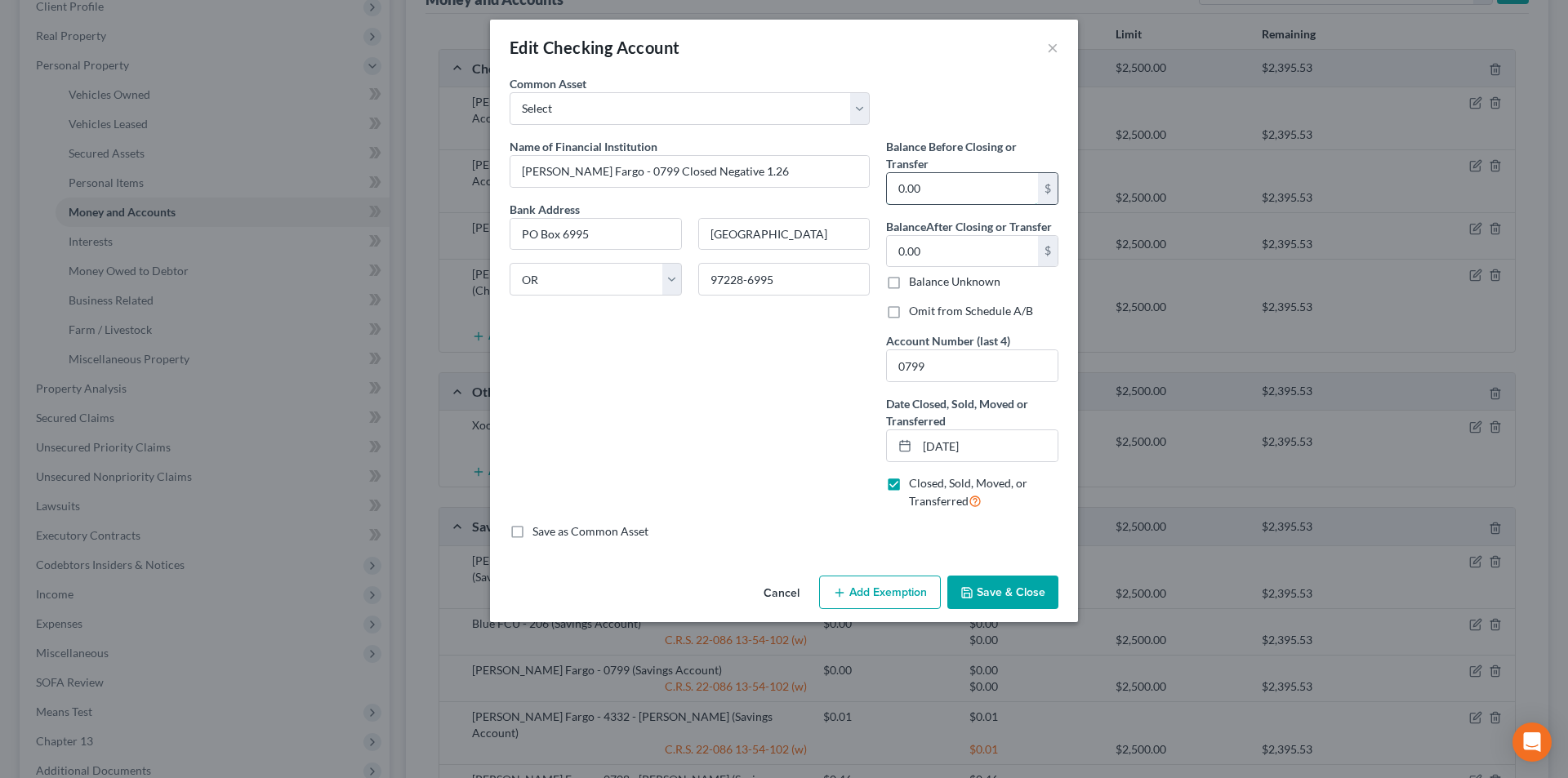
click at [892, 193] on input "0.00" at bounding box center [962, 188] width 151 height 31
type input "1.26"
click at [909, 311] on label "Omit from Schedule A/B" at bounding box center [970, 311] width 124 height 16
click at [916, 311] on input "Omit from Schedule A/B" at bounding box center [921, 308] width 11 height 11
checkbox input "true"
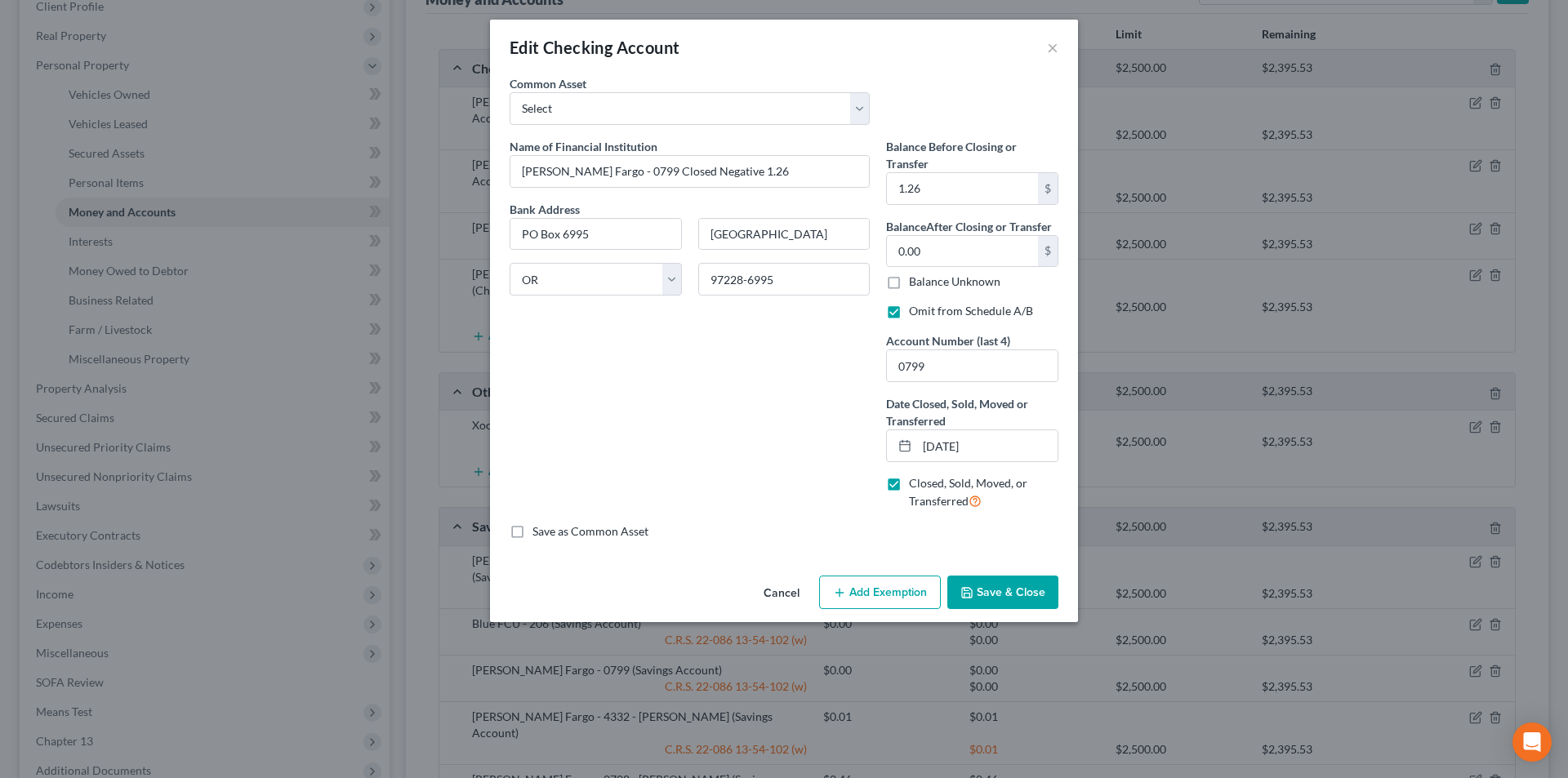
click at [1020, 582] on button "Save & Close" at bounding box center [1002, 592] width 111 height 34
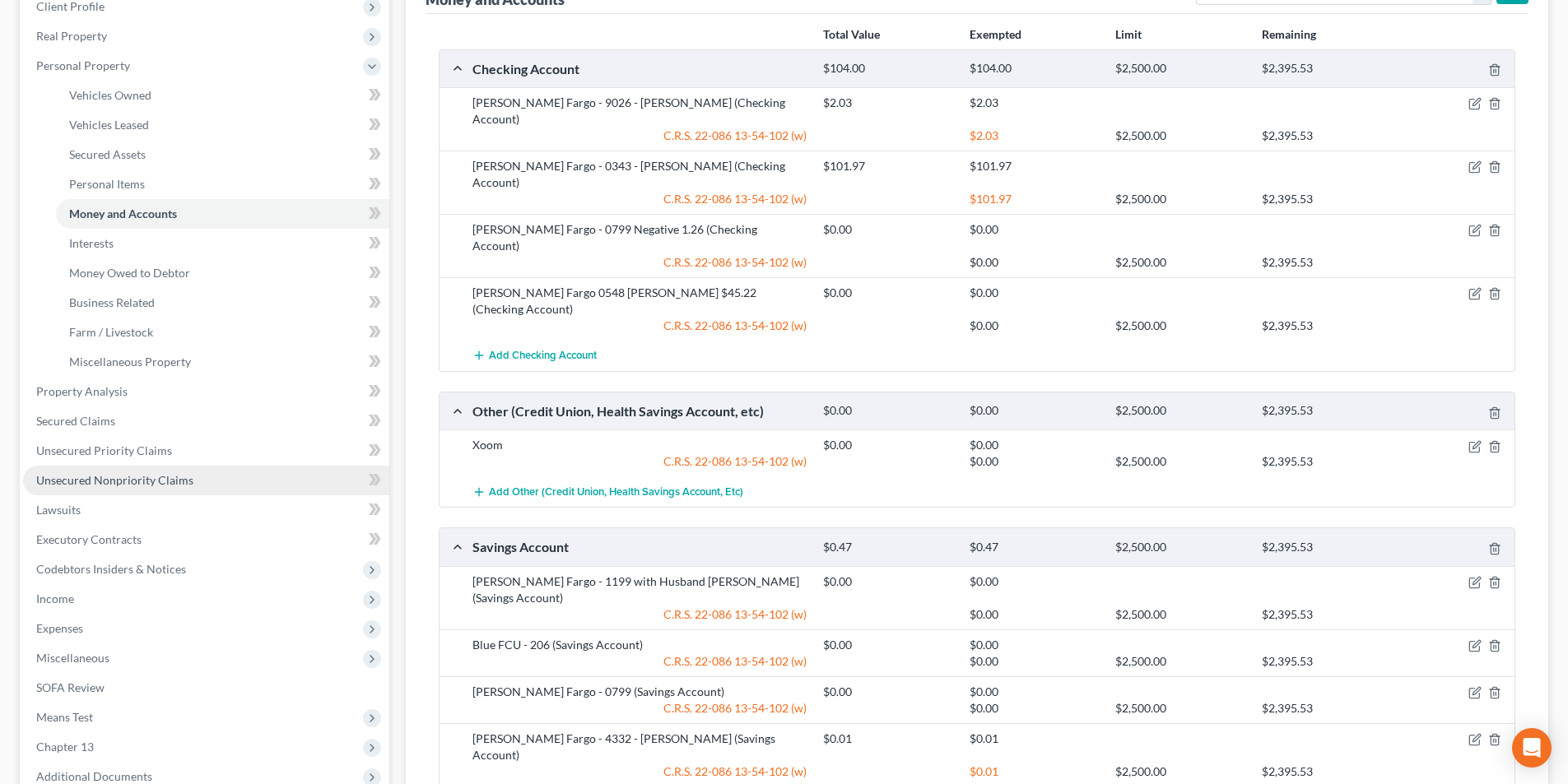
click at [76, 485] on span "Unsecured Nonpriority Claims" at bounding box center [114, 481] width 158 height 14
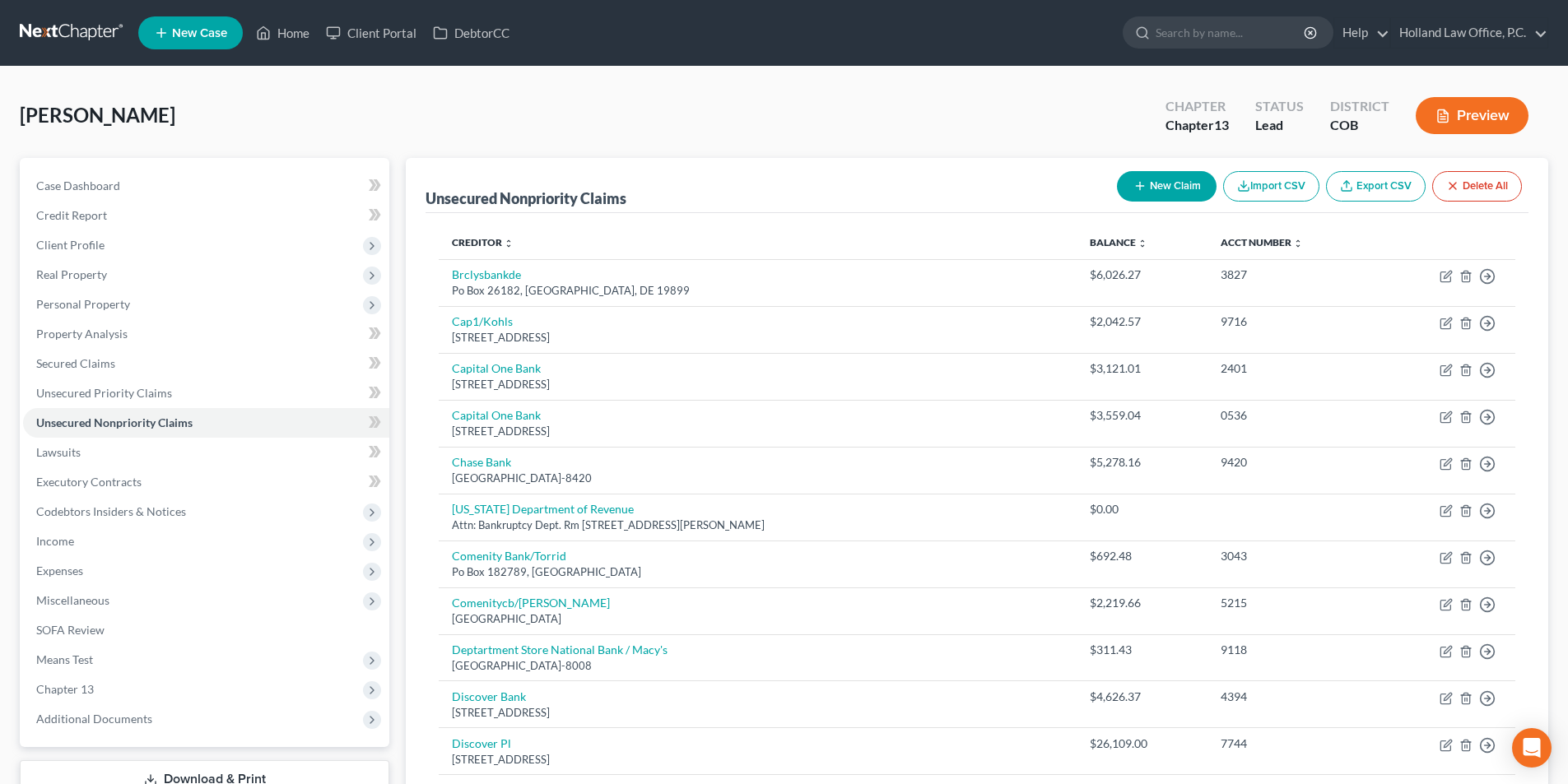
click at [1188, 188] on button "New Claim" at bounding box center [1166, 186] width 100 height 31
select select "0"
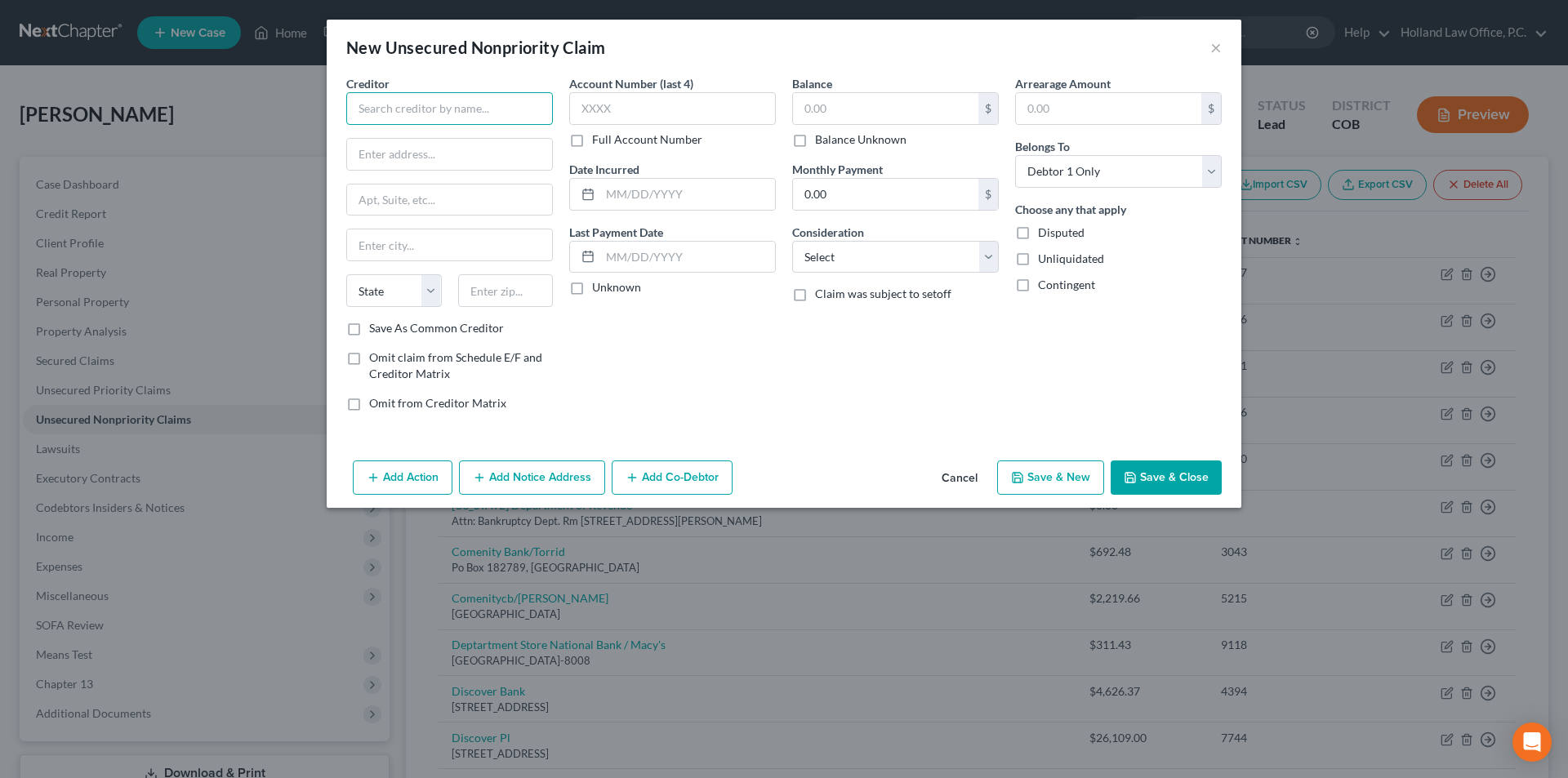
click at [406, 116] on input "text" at bounding box center [449, 108] width 206 height 33
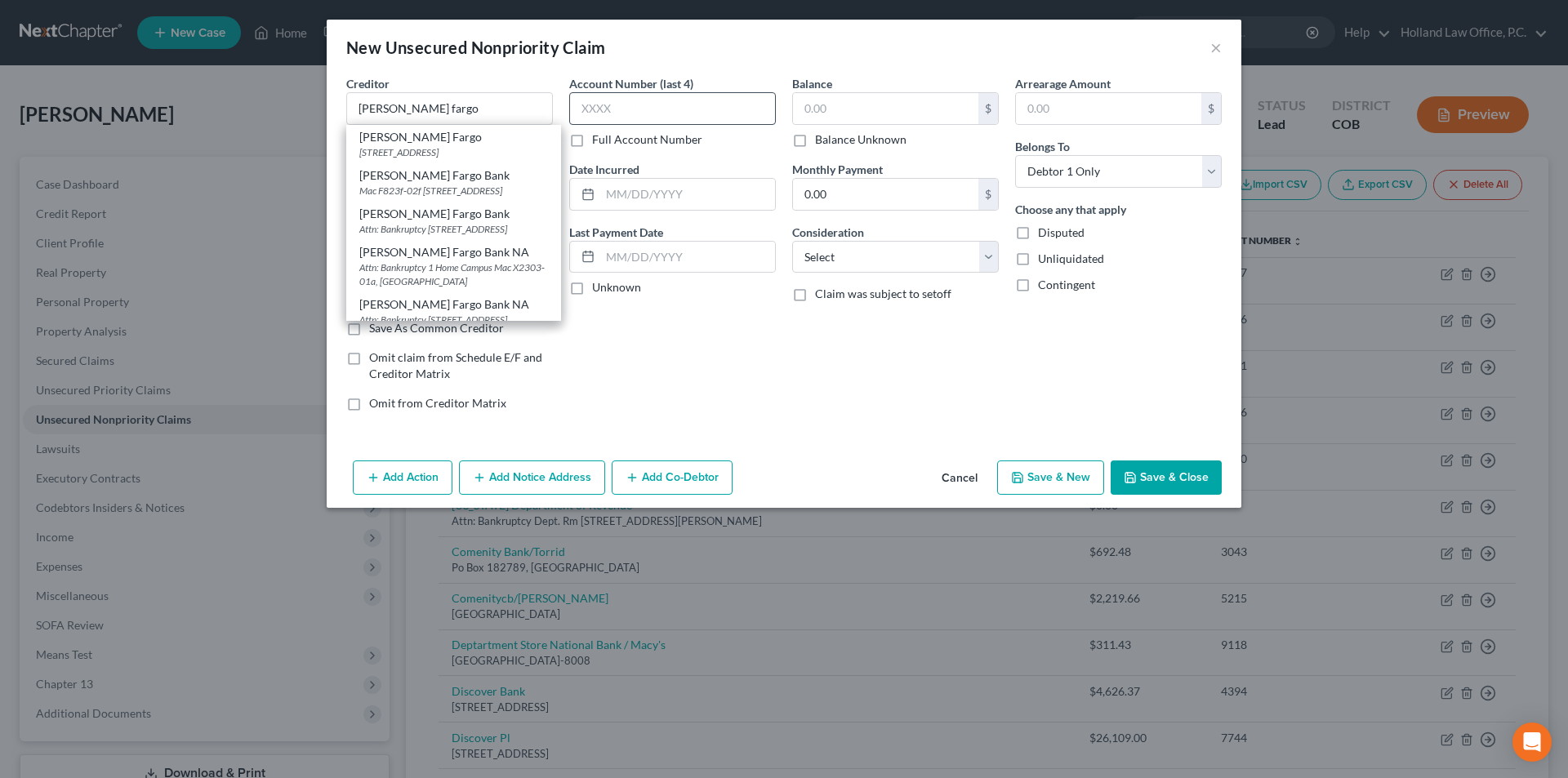
drag, startPoint x: 400, startPoint y: 138, endPoint x: 624, endPoint y: 120, distance: 224.7
click at [403, 138] on div "[PERSON_NAME] Fargo" at bounding box center [453, 137] width 189 height 16
type input "[PERSON_NAME] Fargo"
type input "PO Box 6995"
type input "[GEOGRAPHIC_DATA]"
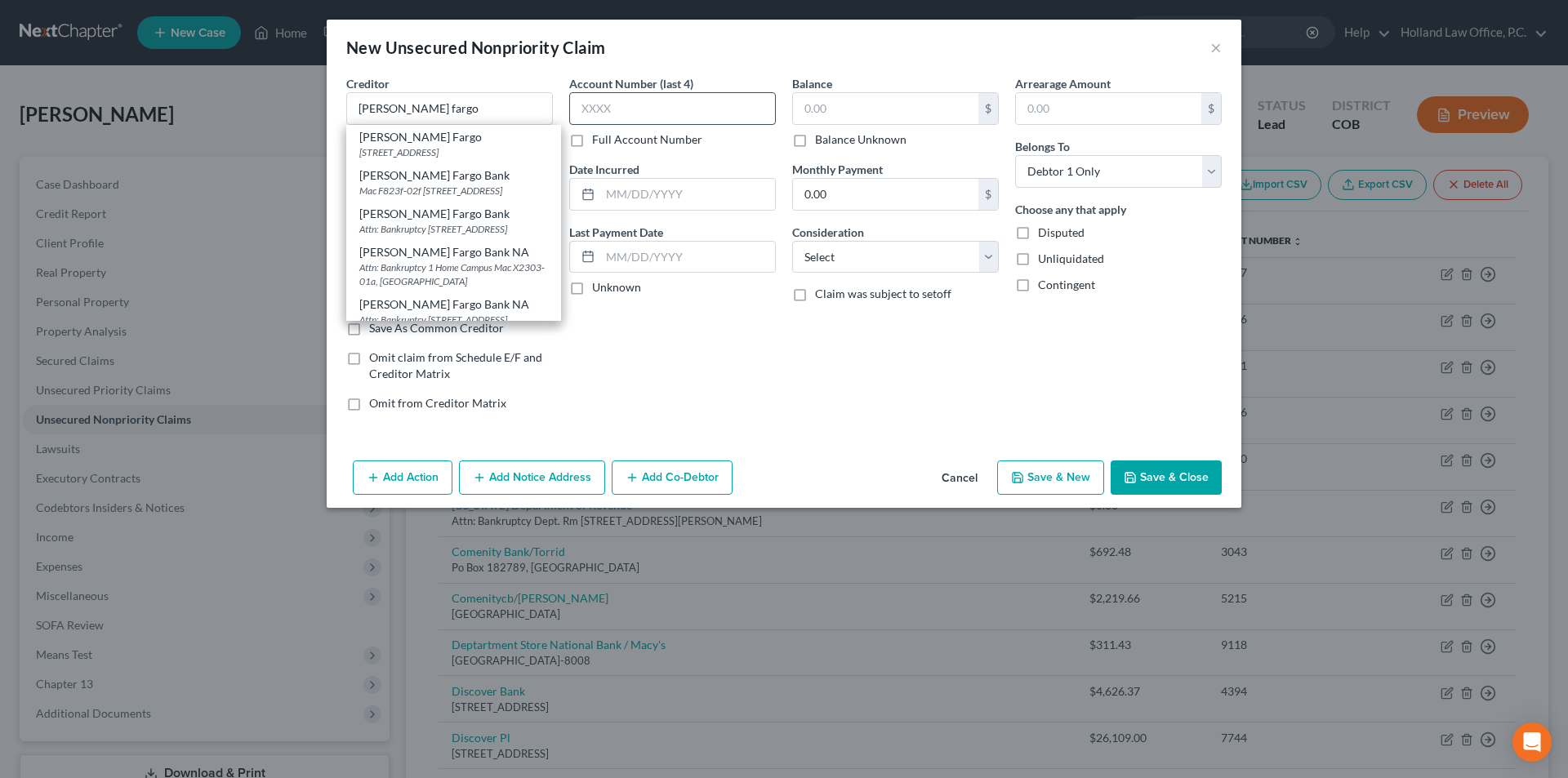
select select "38"
type input "97228-6995"
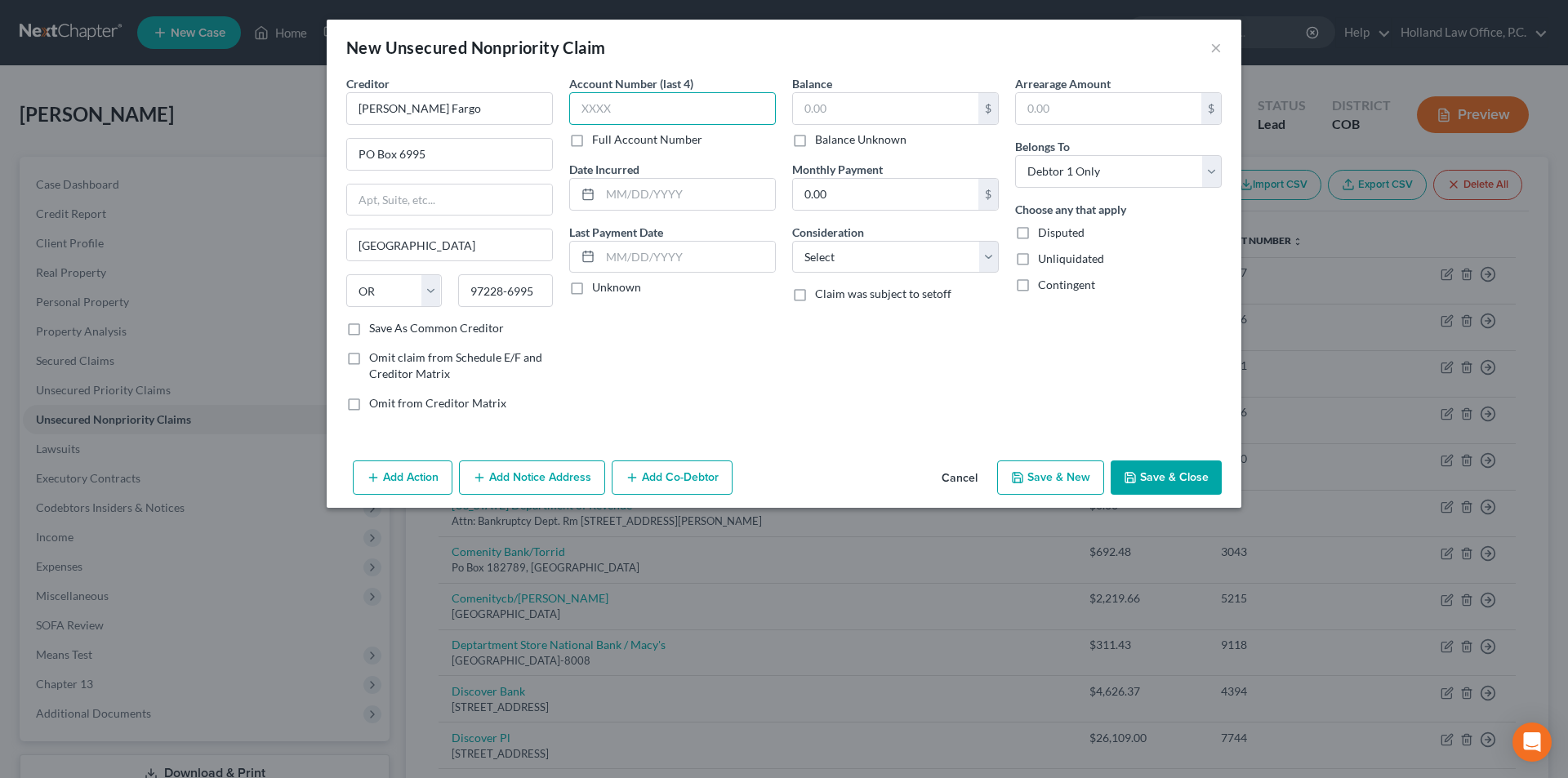
click at [672, 107] on input "text" at bounding box center [672, 108] width 206 height 33
type input "0799"
click at [848, 188] on input "0.00" at bounding box center [885, 194] width 185 height 31
click at [837, 105] on input "text" at bounding box center [885, 108] width 185 height 31
type input "1.26"
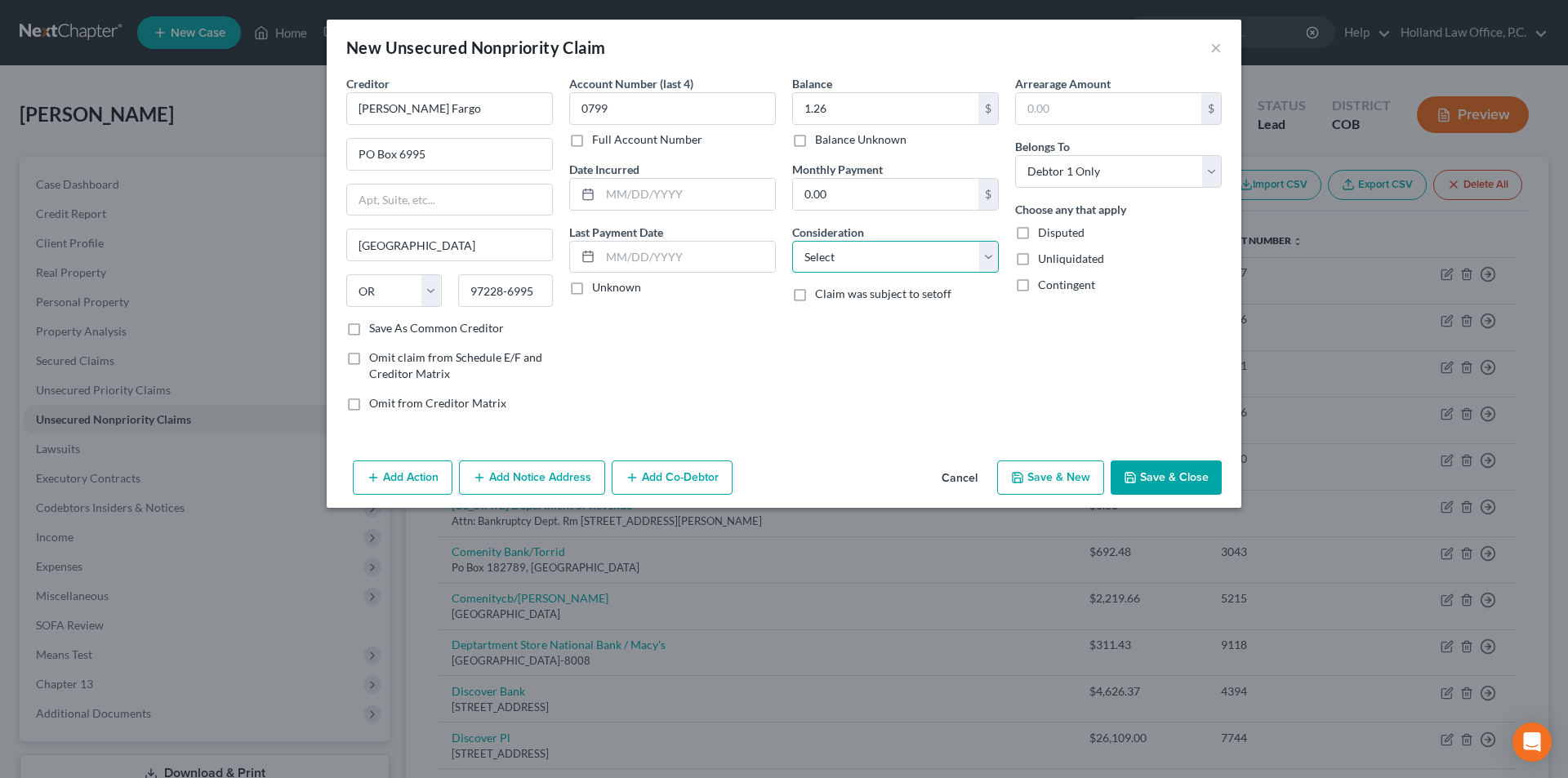
click at [836, 267] on select "Select Cable / Satellite Services Collection Agency Credit Card Debt Debt Couns…" at bounding box center [895, 257] width 206 height 33
select select "15"
click at [792, 241] on select "Select Cable / Satellite Services Collection Agency Credit Card Debt Debt Couns…" at bounding box center [895, 257] width 206 height 33
click at [1155, 175] on select "Select Debtor 1 Only Debtor 2 Only Debtor 1 And Debtor 2 Only At Least One Of T…" at bounding box center [1118, 171] width 206 height 33
select select "2"
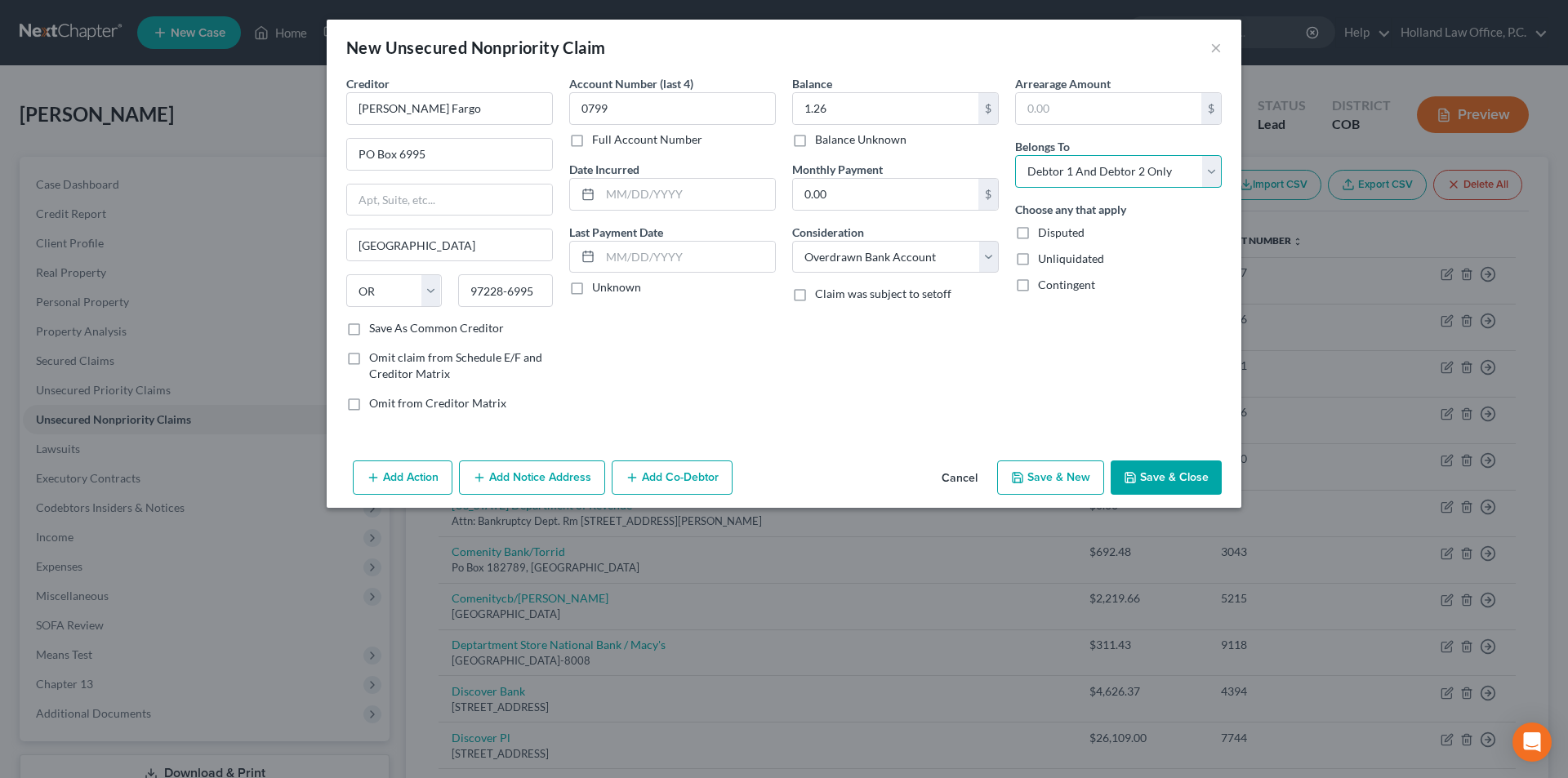
click at [1015, 155] on select "Select Debtor 1 Only Debtor 2 Only Debtor 1 And Debtor 2 Only At Least One Of T…" at bounding box center [1118, 171] width 206 height 33
click at [1151, 477] on button "Save & Close" at bounding box center [1166, 477] width 111 height 34
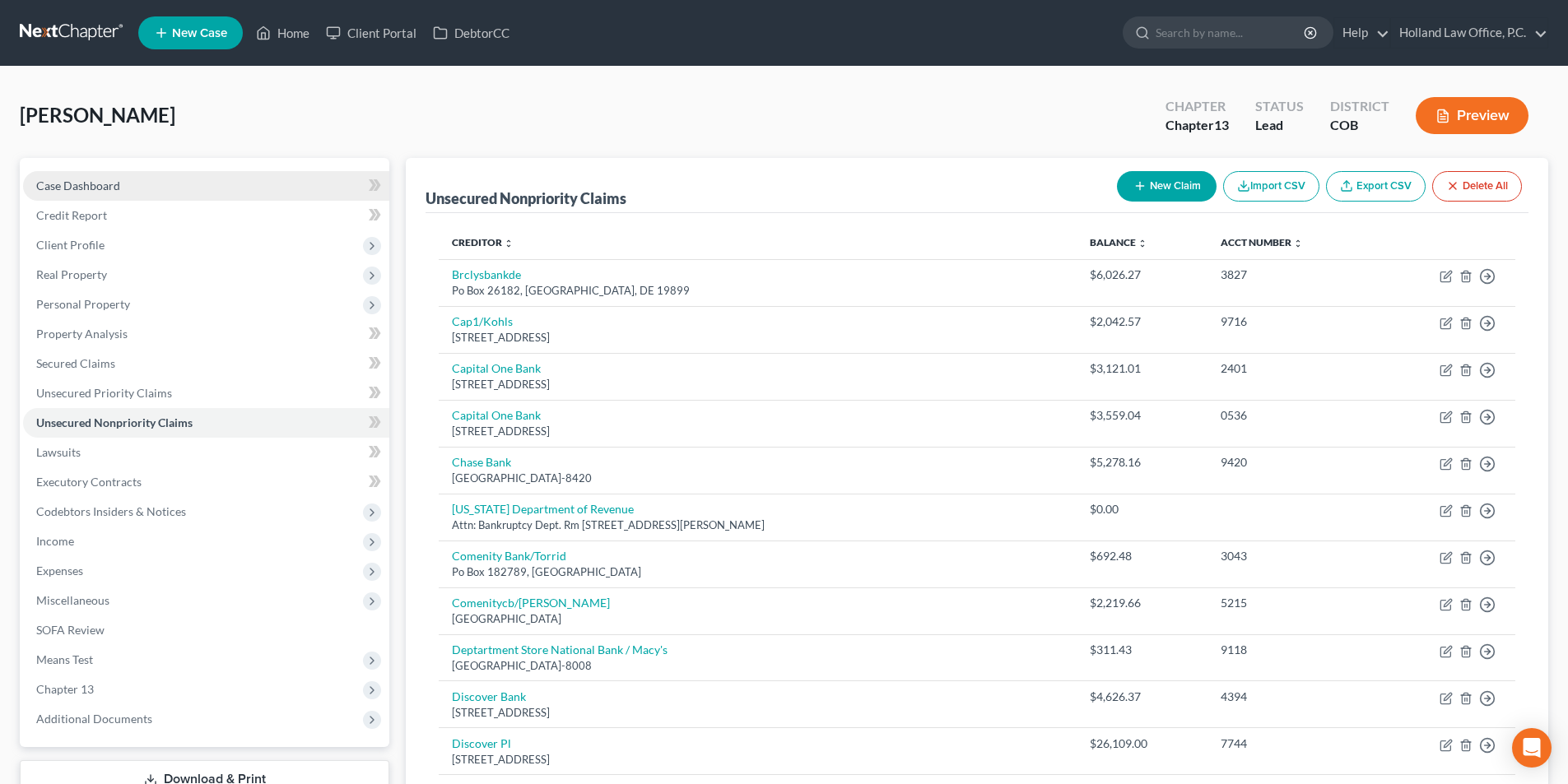
click at [112, 187] on span "Case Dashboard" at bounding box center [77, 185] width 84 height 14
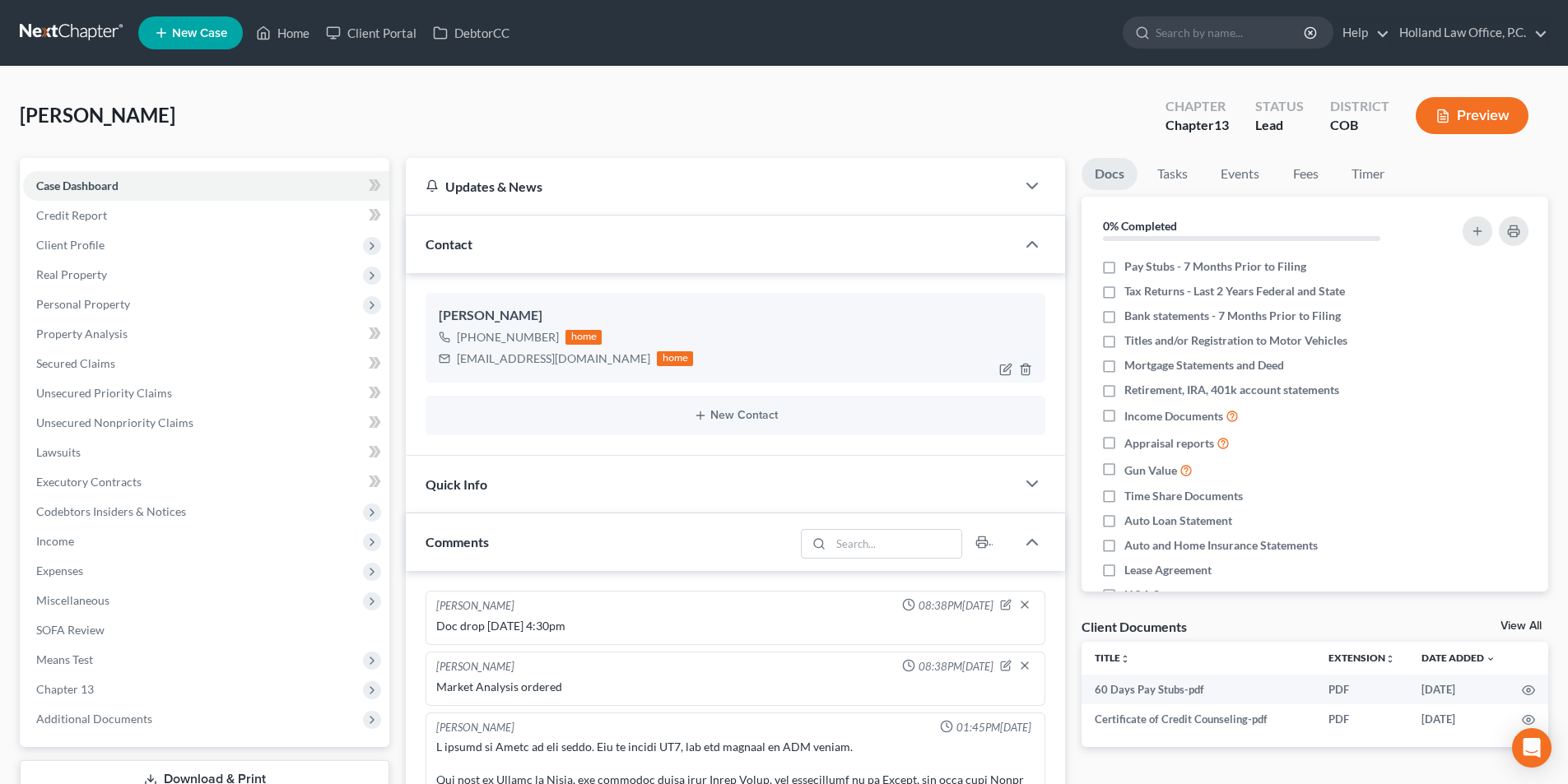
scroll to position [389, 0]
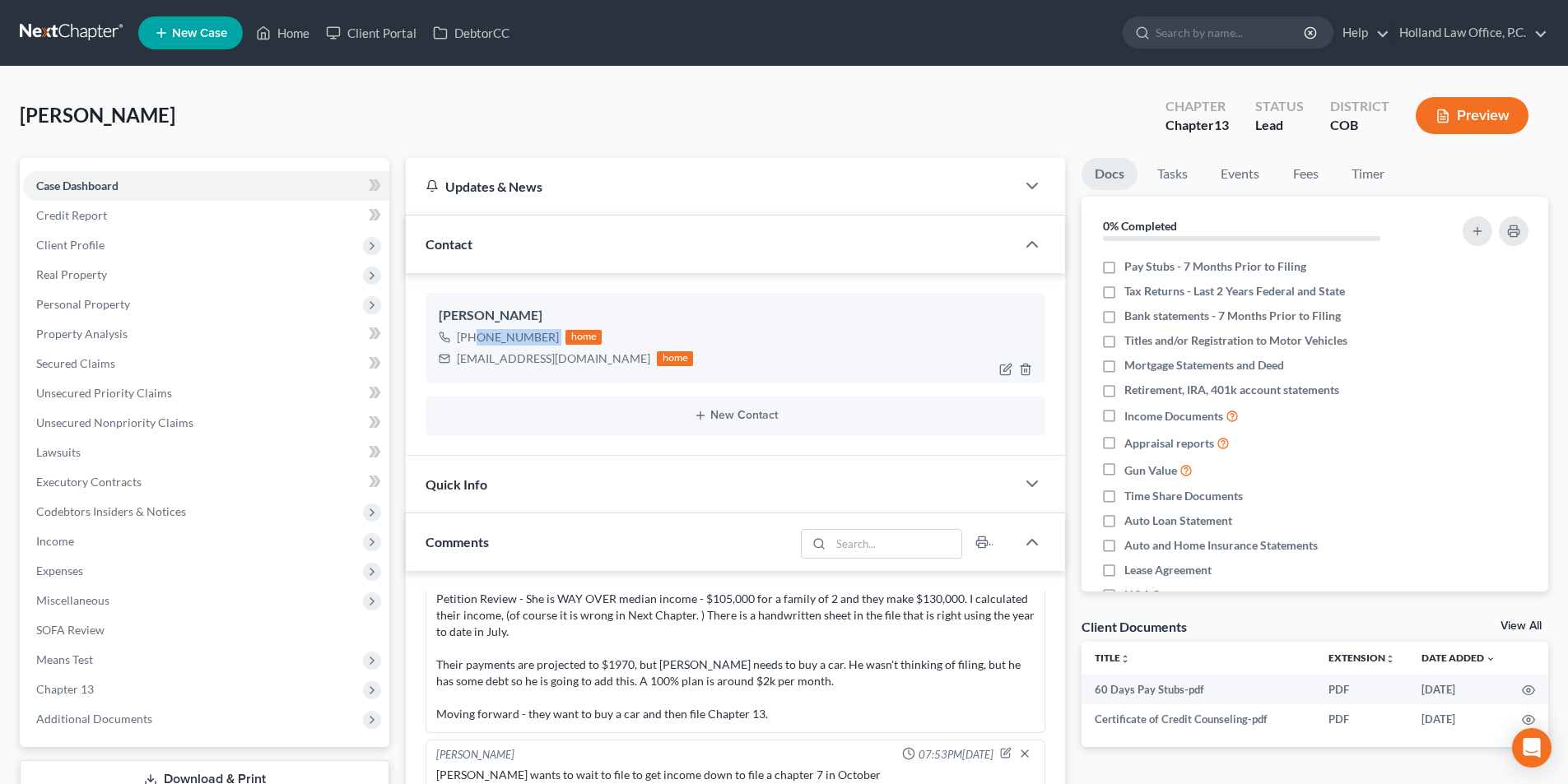
drag, startPoint x: 558, startPoint y: 345, endPoint x: 474, endPoint y: 346, distance: 84.0
click at [474, 346] on div "+1 (970) 699-2270 home" at bounding box center [566, 338] width 254 height 22
copy div "(970) 699-2270"
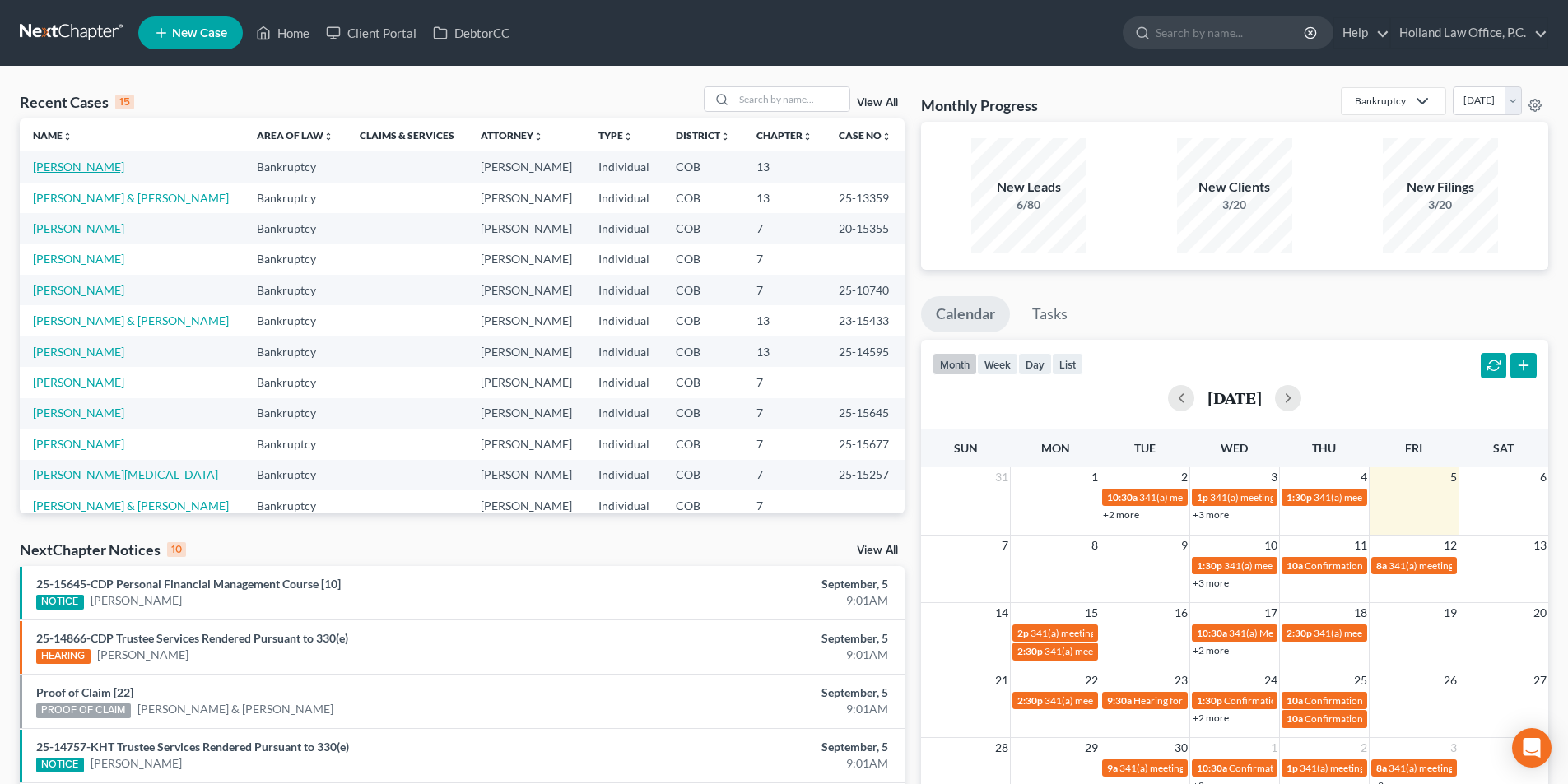
click at [78, 168] on link "[PERSON_NAME]" at bounding box center [78, 167] width 91 height 14
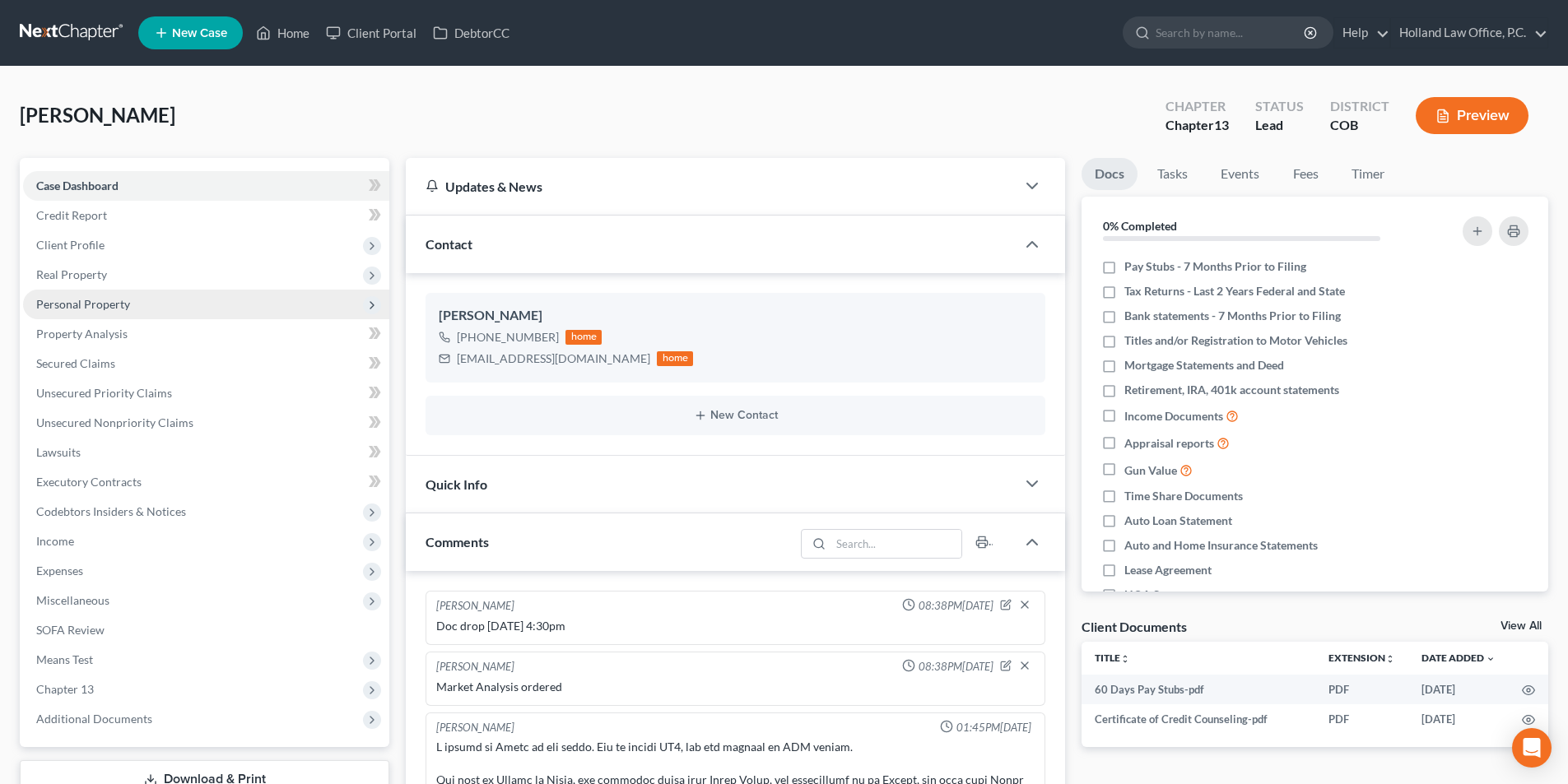
click at [75, 306] on span "Personal Property" at bounding box center [83, 304] width 94 height 14
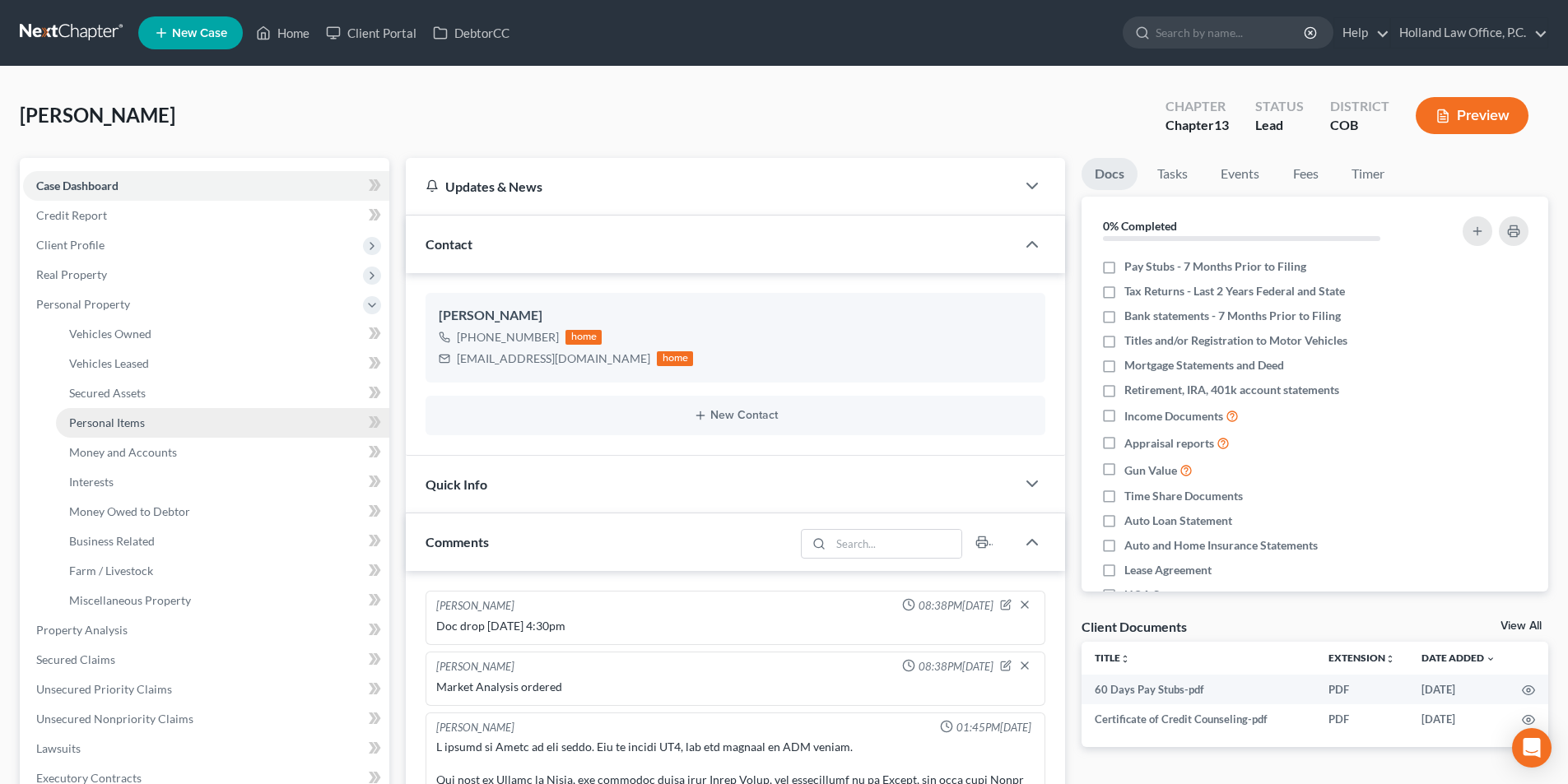
scroll to position [389, 0]
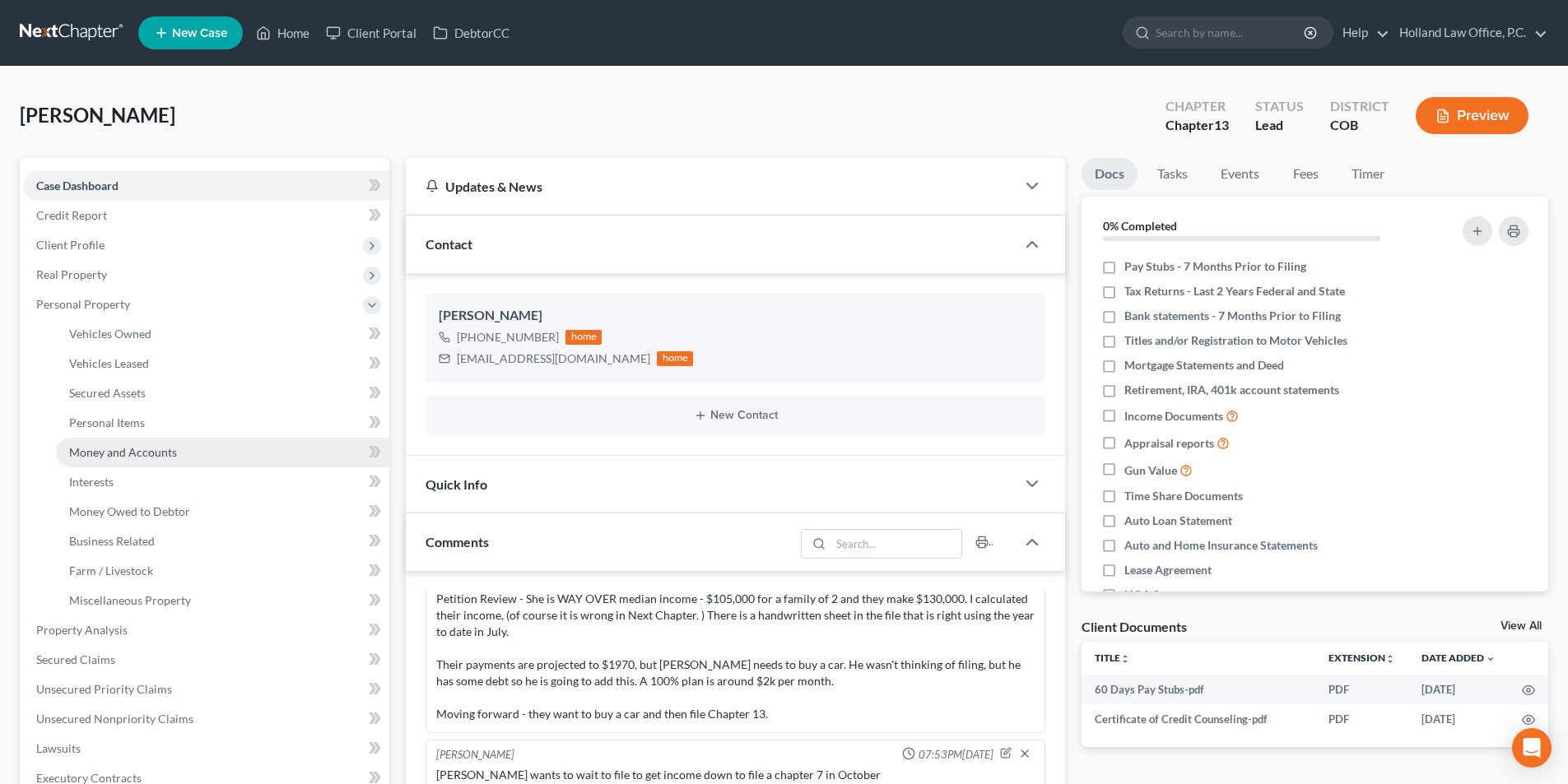
click at [95, 459] on link "Money and Accounts" at bounding box center [222, 452] width 333 height 30
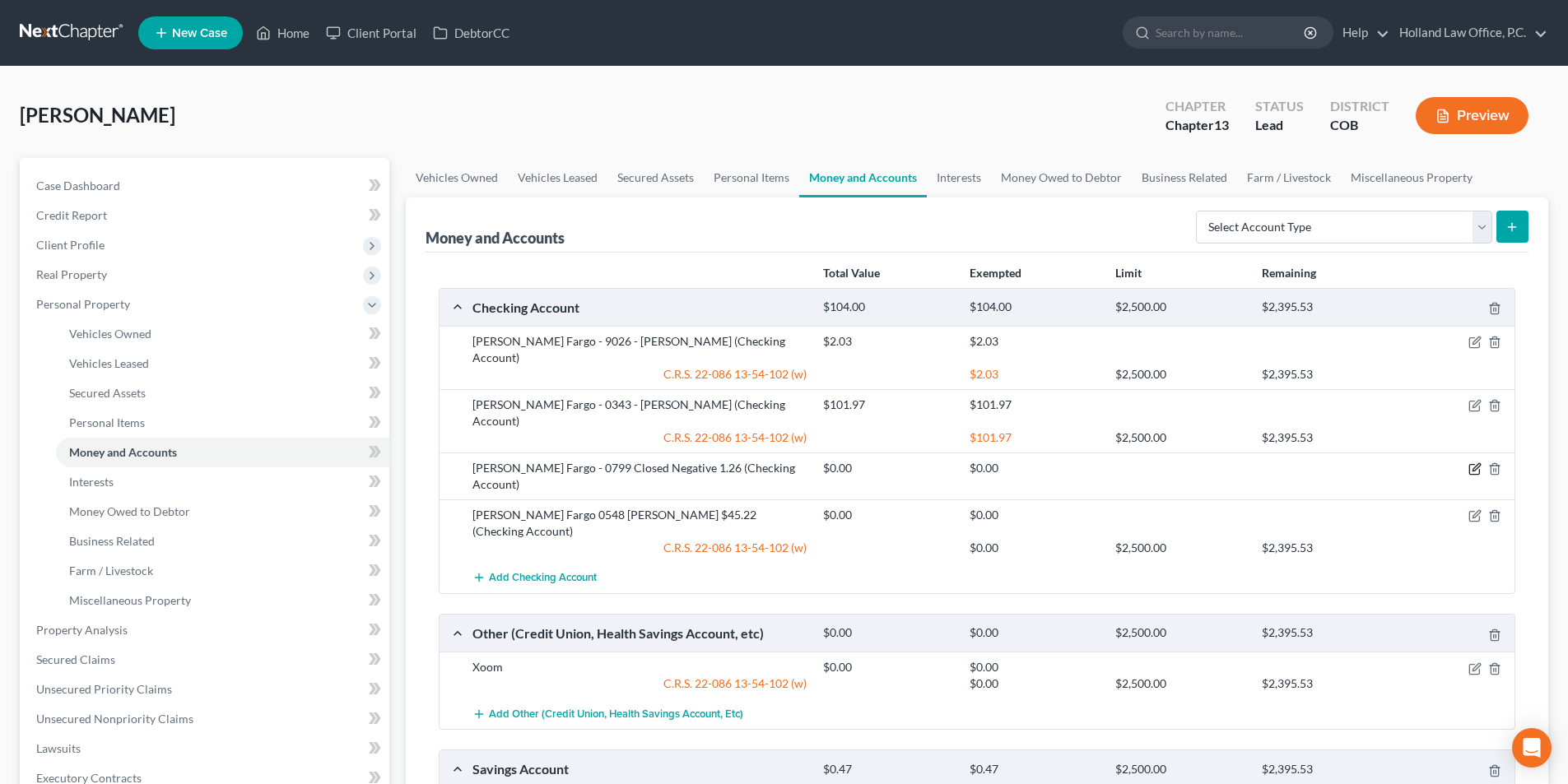
click at [1473, 463] on icon "button" at bounding box center [1475, 469] width 14 height 14
select select "38"
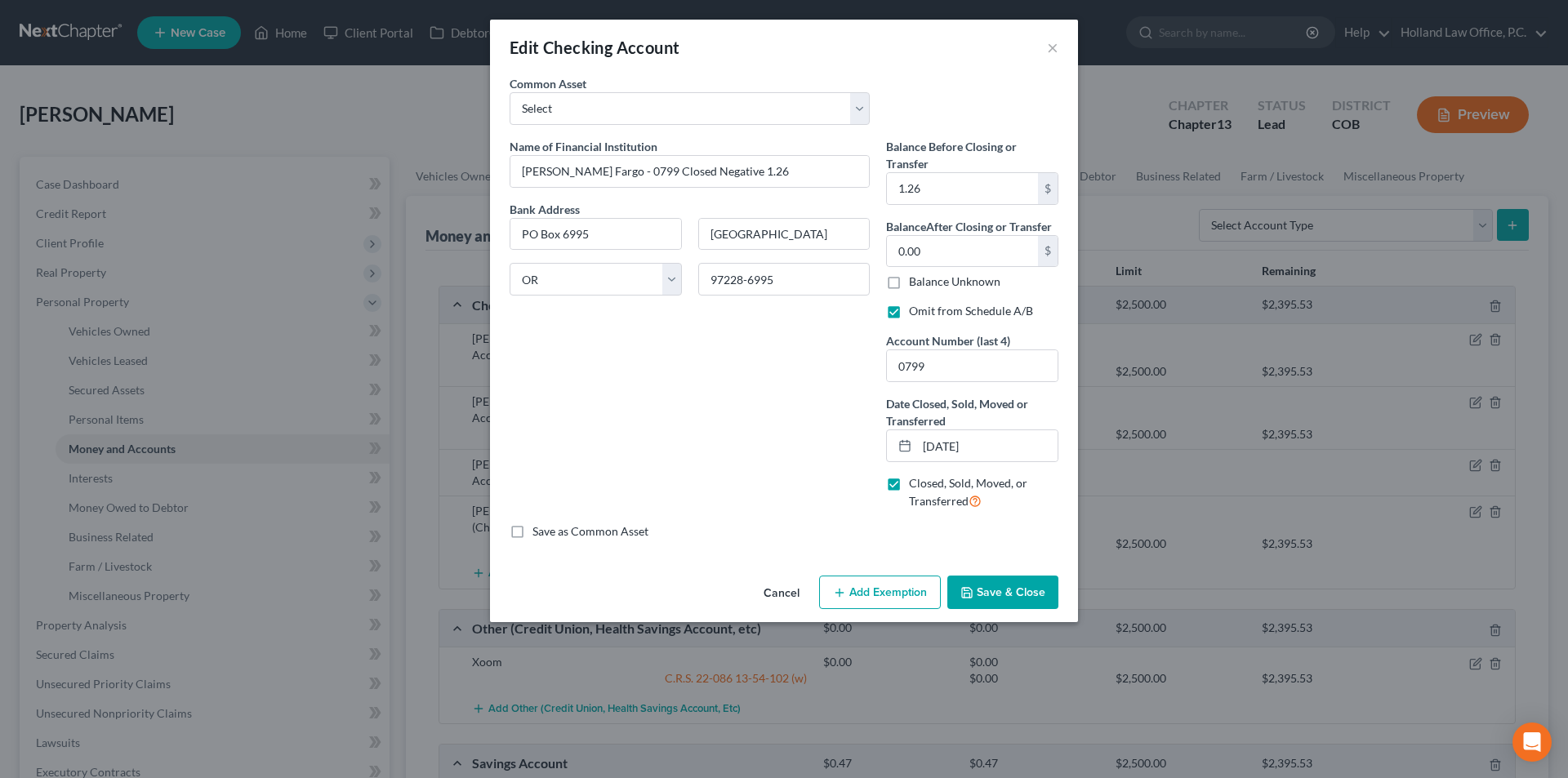
click at [986, 592] on button "Save & Close" at bounding box center [1002, 592] width 111 height 34
